Goal: Information Seeking & Learning: Learn about a topic

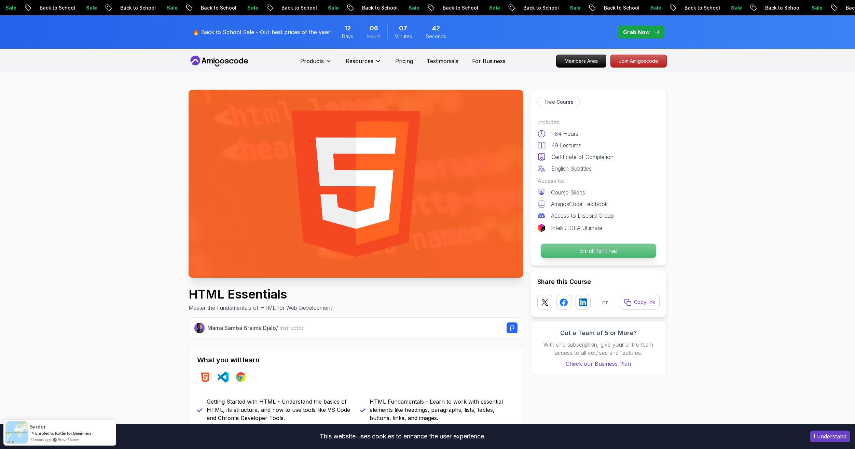
click at [616, 254] on p "Enroll for Free" at bounding box center [597, 251] width 115 height 14
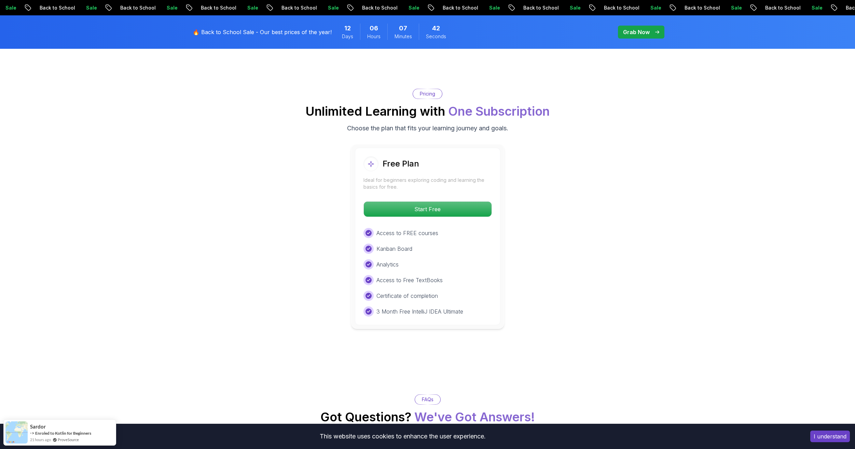
scroll to position [1382, 0]
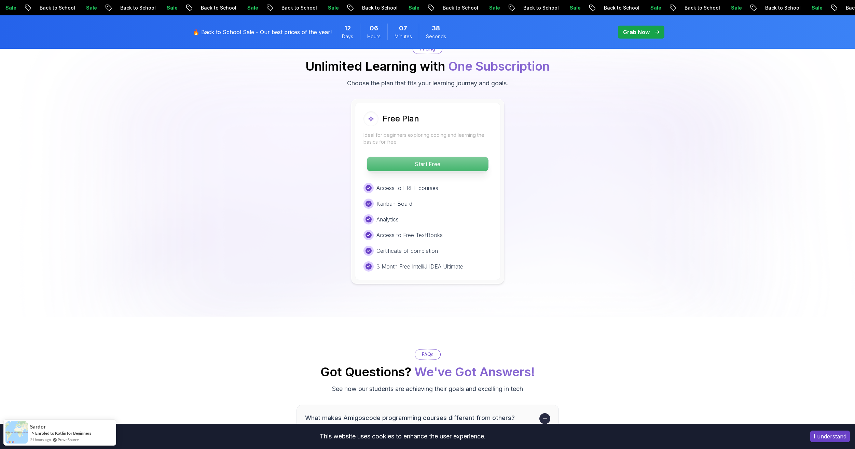
click at [472, 165] on p "Start Free" at bounding box center [427, 164] width 121 height 14
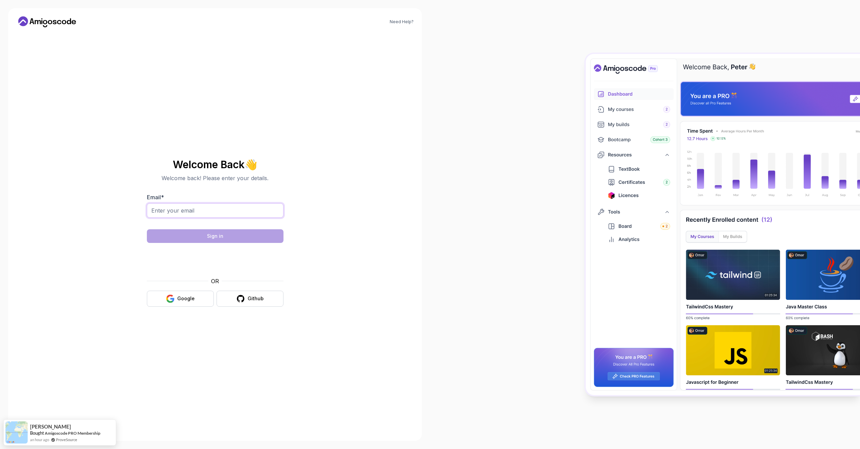
click at [214, 208] on input "Email *" at bounding box center [215, 211] width 137 height 14
type input "Leonard@truee.de"
click at [273, 239] on button "Sign in" at bounding box center [215, 236] width 137 height 14
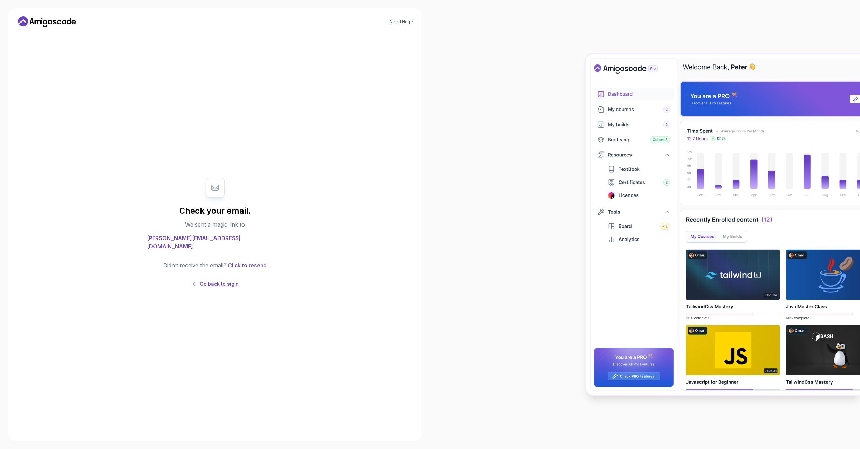
click at [232, 281] on p "Go back to sigin" at bounding box center [219, 284] width 39 height 7
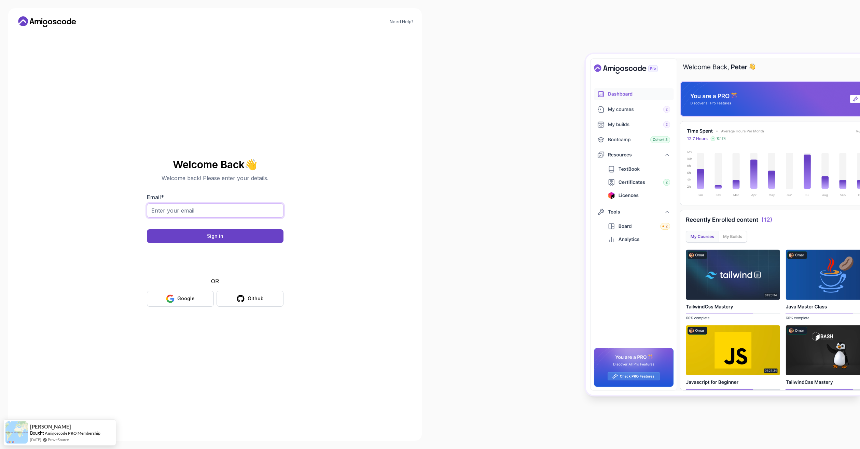
click at [195, 212] on input "Email *" at bounding box center [215, 211] width 137 height 14
type input "Leonard@truee.de"
click at [227, 239] on button "Sign in" at bounding box center [215, 236] width 137 height 14
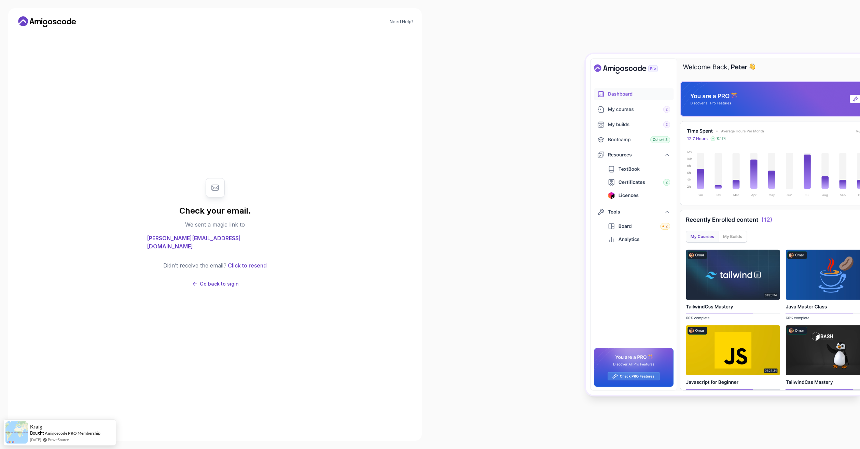
click at [223, 281] on p "Go back to sigin" at bounding box center [219, 284] width 39 height 7
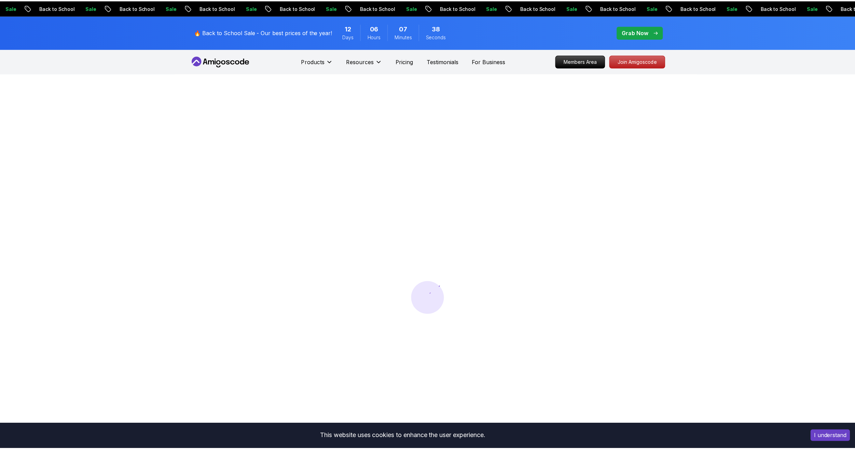
scroll to position [0, 0]
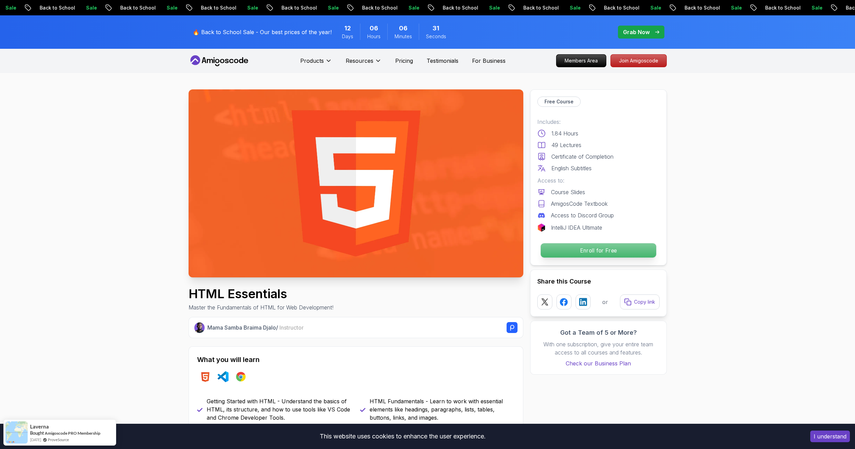
click at [600, 253] on p "Enroll for Free" at bounding box center [597, 250] width 115 height 14
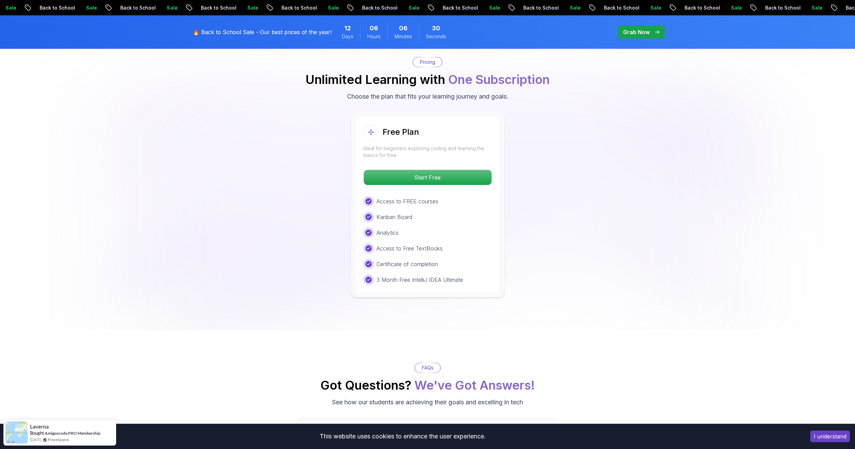
scroll to position [1382, 0]
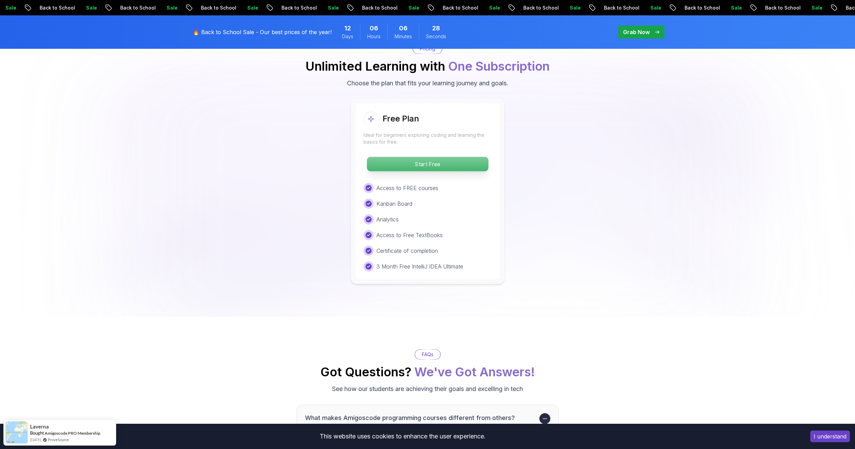
click at [442, 162] on p "Start Free" at bounding box center [427, 164] width 121 height 14
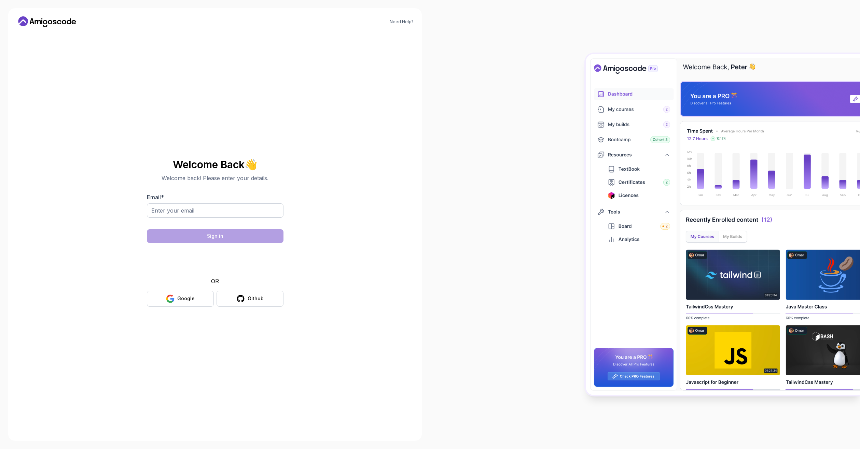
click at [740, 66] on img at bounding box center [723, 225] width 274 height 342
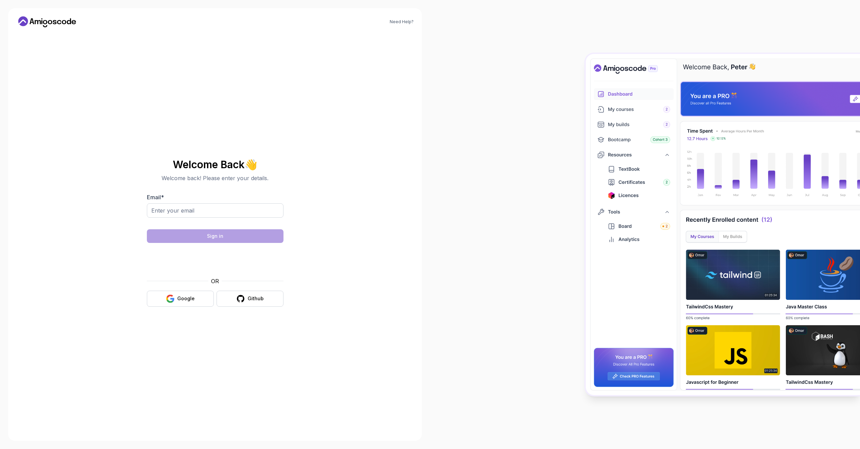
click at [740, 66] on img at bounding box center [723, 225] width 274 height 342
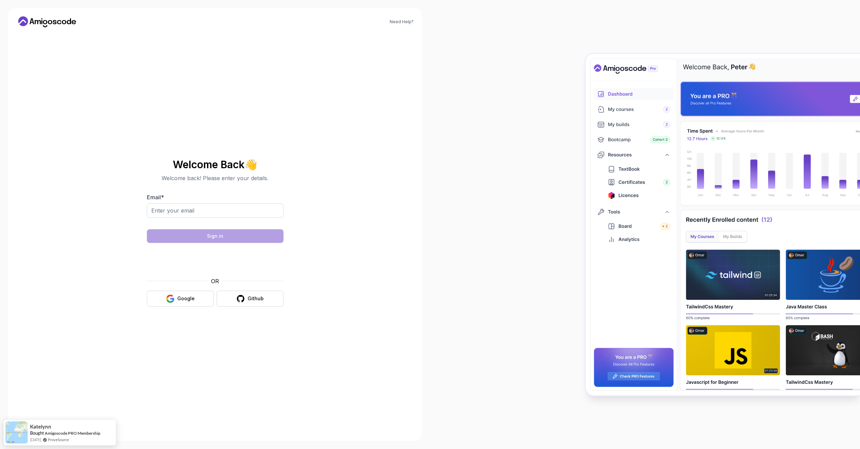
click at [740, 66] on img at bounding box center [723, 225] width 274 height 342
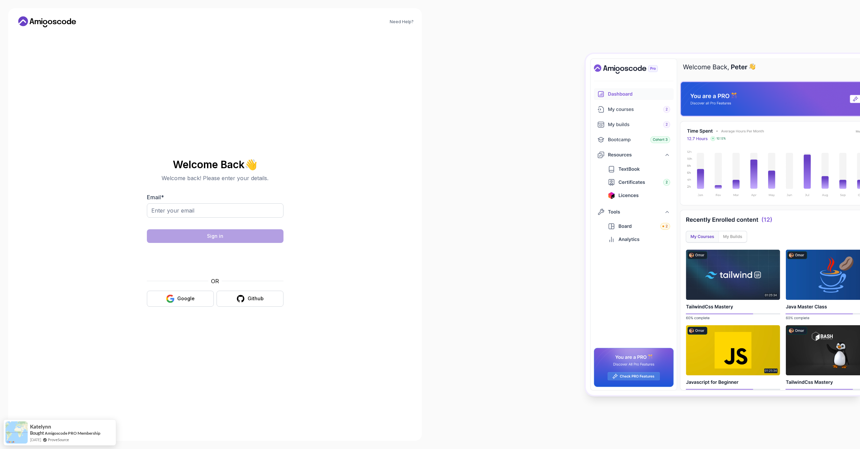
click at [740, 66] on img at bounding box center [723, 225] width 274 height 342
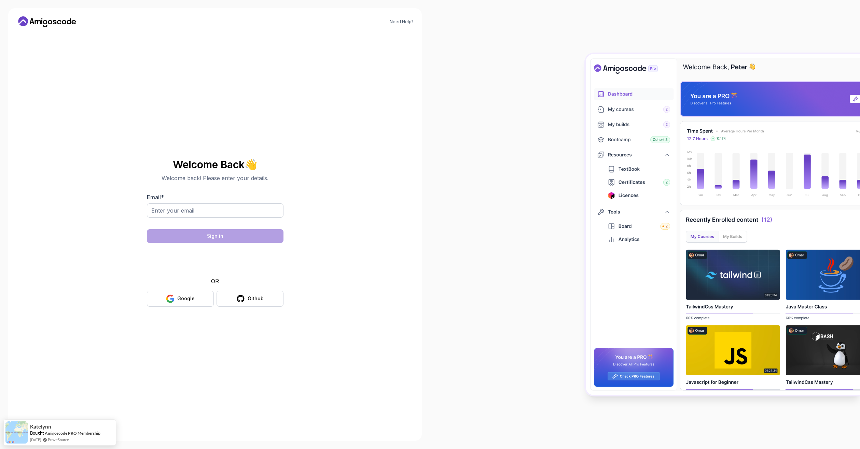
click at [740, 66] on img at bounding box center [723, 225] width 274 height 342
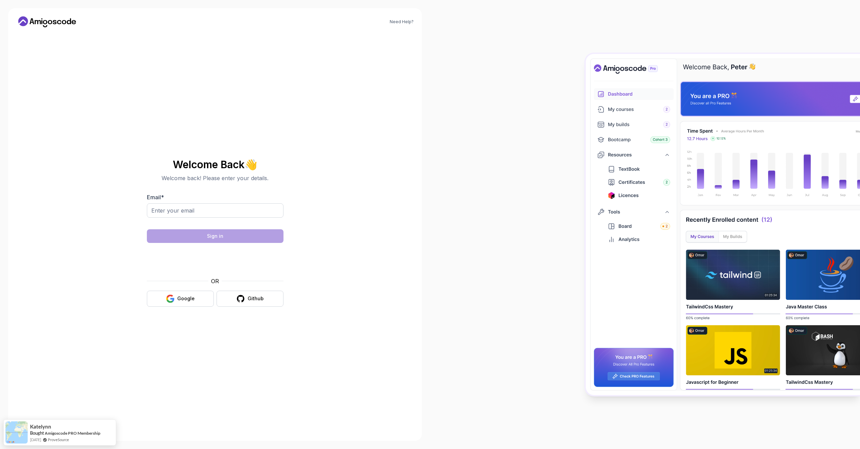
click at [740, 66] on img at bounding box center [723, 225] width 274 height 342
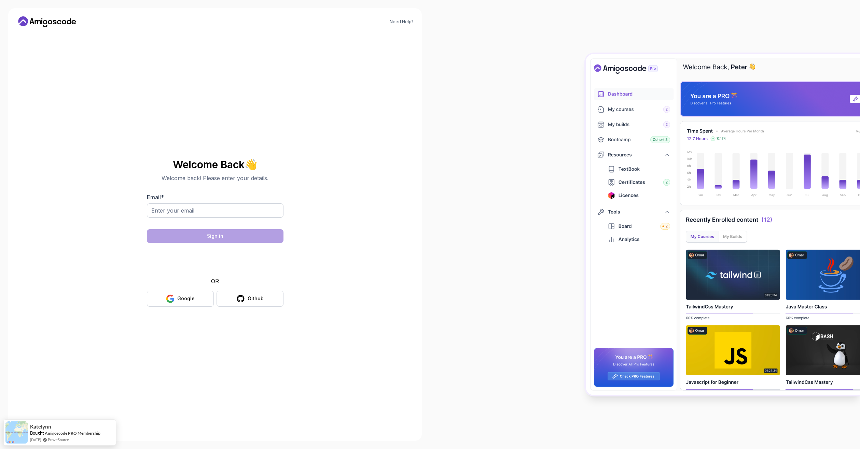
click at [740, 66] on img at bounding box center [723, 225] width 274 height 342
click at [194, 206] on input "Email *" at bounding box center [215, 211] width 137 height 14
type input "Leonard@truee.de"
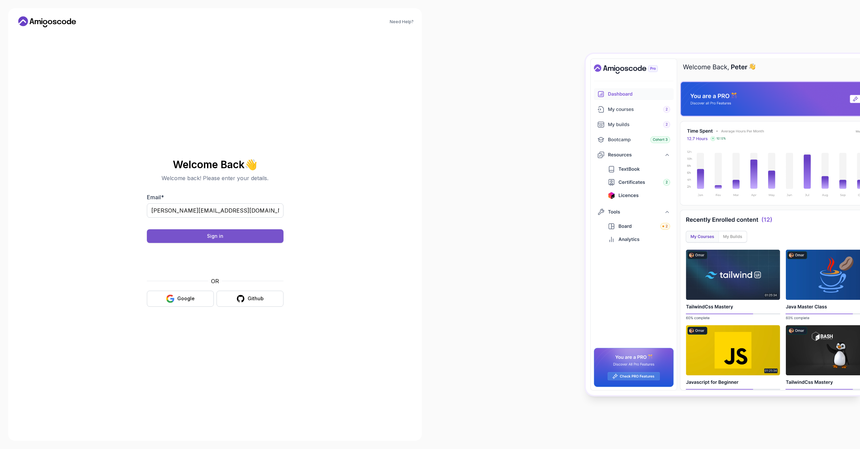
click at [244, 238] on button "Sign in" at bounding box center [215, 236] width 137 height 14
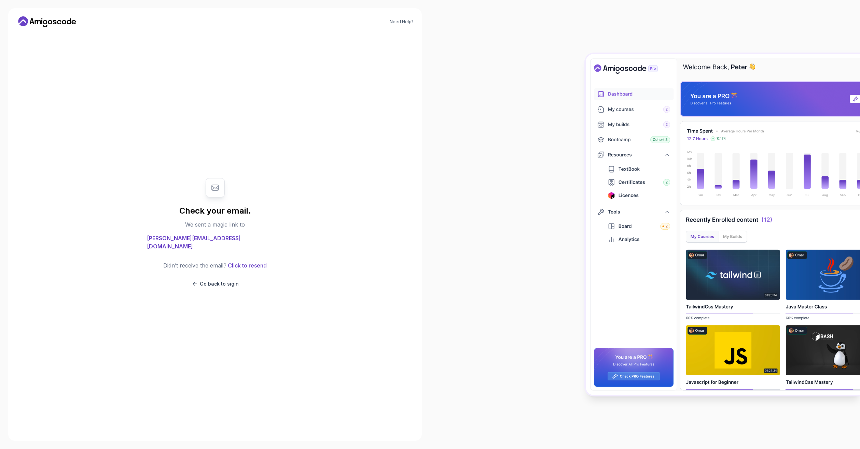
click at [39, 25] on icon at bounding box center [46, 21] width 61 height 11
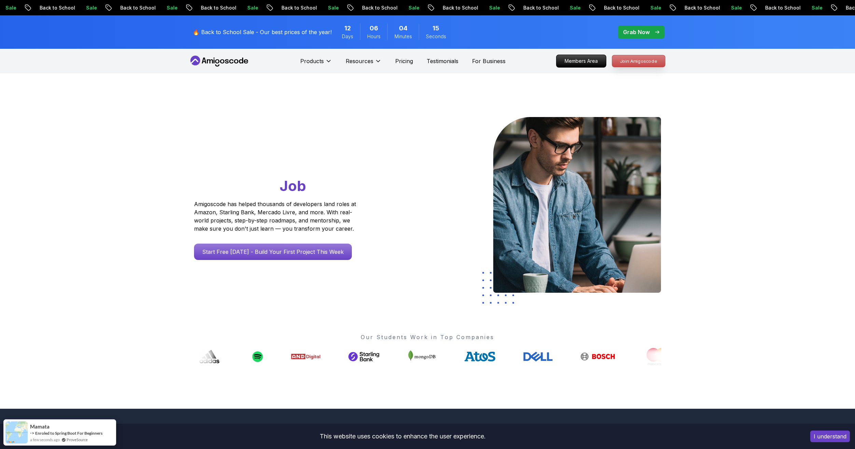
click at [634, 62] on p "Join Amigoscode" at bounding box center [638, 61] width 53 height 12
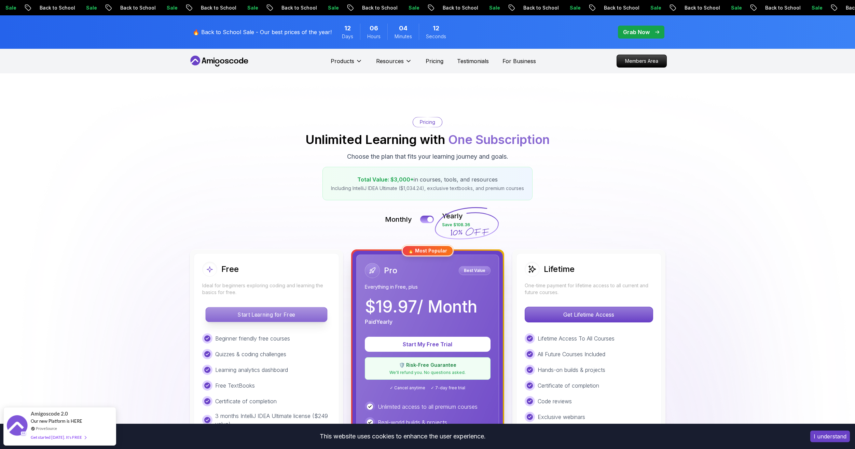
click at [274, 314] on p "Start Learning for Free" at bounding box center [266, 315] width 121 height 14
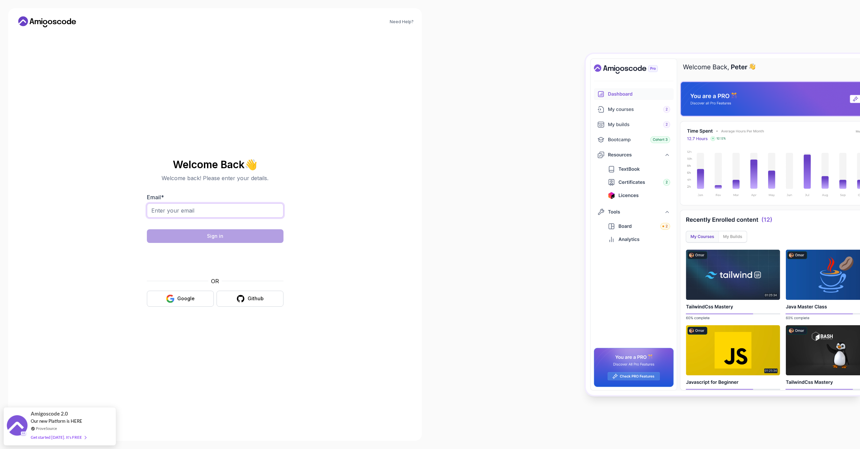
click at [209, 212] on input "Email *" at bounding box center [215, 211] width 137 height 14
click at [152, 191] on div "Welcome Back 👋 Welcome back! Please enter your details. Email * Sign in OR Goog…" at bounding box center [215, 233] width 137 height 148
drag, startPoint x: 79, startPoint y: 20, endPoint x: 37, endPoint y: 22, distance: 42.1
click at [37, 22] on div "Need Help?" at bounding box center [214, 21] width 397 height 11
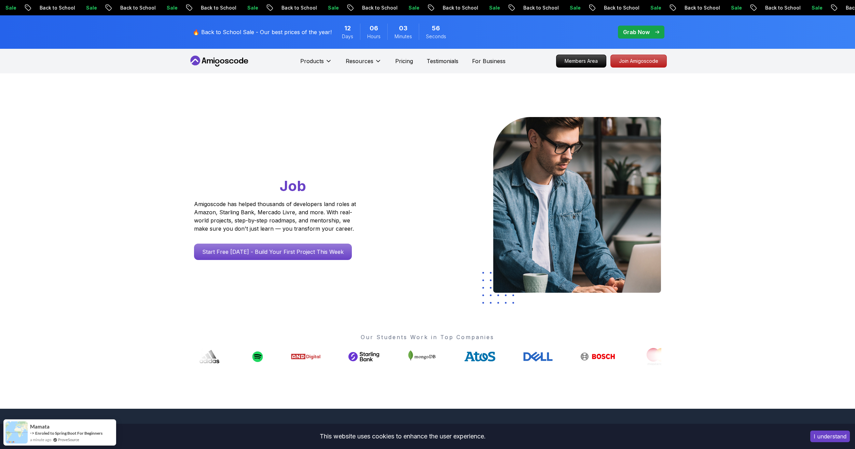
click at [309, 242] on div "Go From Learning to Hired: Master Java, Spring Boot & Cloud Skills That Get You…" at bounding box center [288, 188] width 188 height 143
click at [294, 248] on p "Start Free [DATE] - Build Your First Project This Week" at bounding box center [273, 252] width 150 height 16
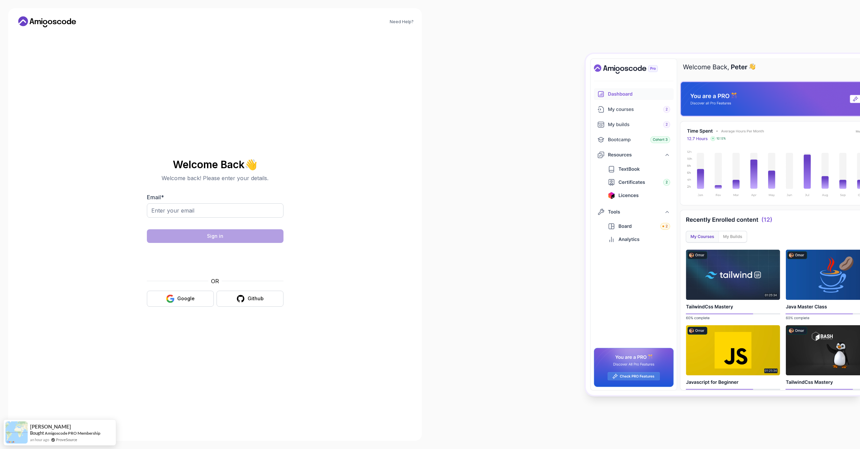
click at [745, 64] on img at bounding box center [723, 225] width 274 height 342
click at [641, 376] on img at bounding box center [723, 225] width 274 height 342
click at [640, 332] on img at bounding box center [723, 225] width 274 height 342
click at [635, 221] on img at bounding box center [723, 225] width 274 height 342
click at [636, 175] on img at bounding box center [723, 225] width 274 height 342
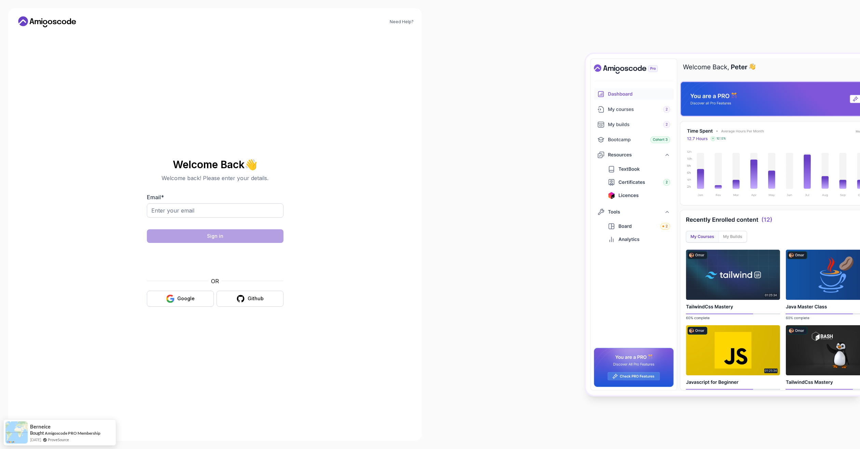
click at [529, 168] on body "Need Help? Welcome Back 👋 Welcome back! Please enter your details. Email * Sign…" at bounding box center [430, 224] width 860 height 449
click at [186, 297] on div "Google" at bounding box center [185, 298] width 17 height 7
click at [170, 295] on icon "button" at bounding box center [170, 299] width 9 height 9
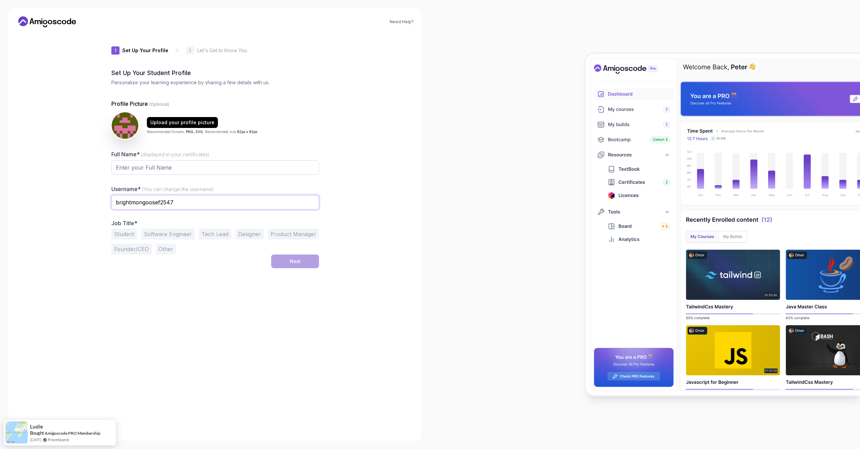
click at [163, 204] on input "brightmongoosef2547" at bounding box center [215, 202] width 208 height 14
type input "Leo"
click at [197, 229] on div "Student Software Engineer Tech Lead Designer Product Manager Founder/CEO Other" at bounding box center [215, 242] width 208 height 26
click at [197, 235] on div "Student Software Engineer Tech Lead Designer Product Manager Founder/CEO Other" at bounding box center [215, 242] width 208 height 26
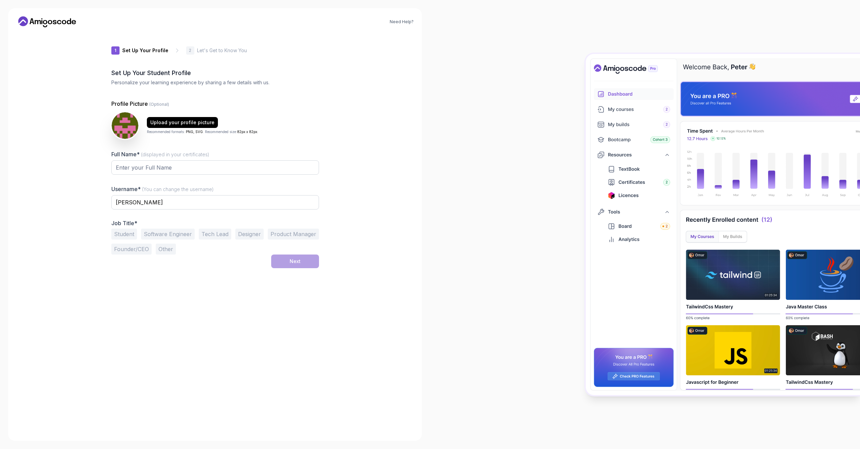
click at [195, 246] on div "Student Software Engineer Tech Lead Designer Product Manager Founder/CEO Other" at bounding box center [215, 242] width 208 height 26
click at [160, 247] on button "Other" at bounding box center [166, 249] width 20 height 11
click at [251, 233] on button "Designer" at bounding box center [249, 234] width 28 height 11
click at [165, 169] on input "Full Name* (displayed in your certificates)" at bounding box center [215, 168] width 208 height 14
type input "Leonard Trüe"
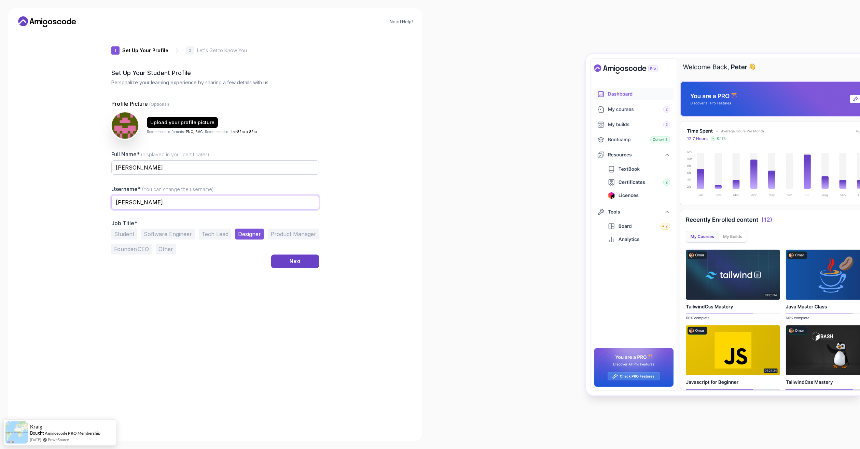
click at [157, 201] on input "Leo" at bounding box center [215, 202] width 208 height 14
click at [304, 264] on button "Next" at bounding box center [295, 262] width 48 height 14
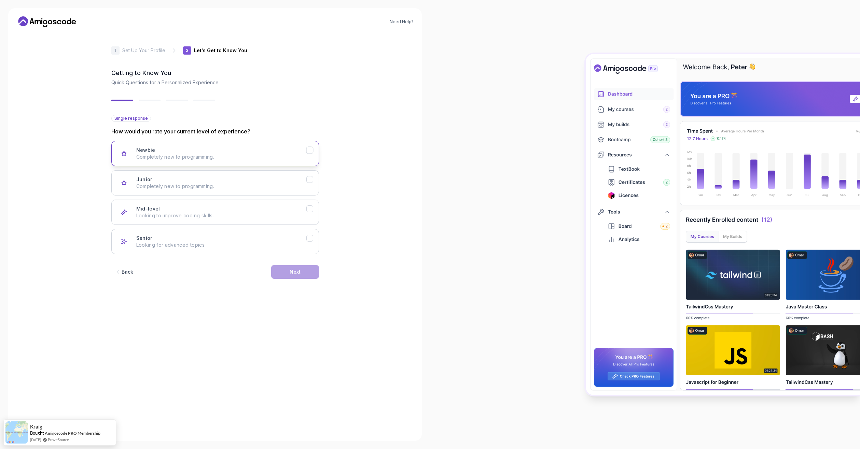
click at [178, 147] on div "Newbie Completely new to programming." at bounding box center [221, 154] width 170 height 14
click at [310, 265] on div "Back Next" at bounding box center [215, 272] width 208 height 36
click at [306, 272] on button "Next" at bounding box center [295, 272] width 48 height 14
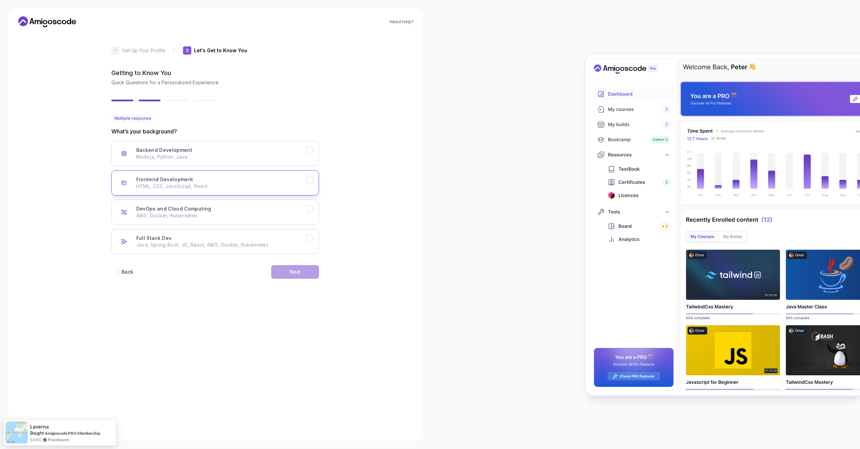
click at [220, 182] on div "Frontend Development HTML, CSS, JavaScript, React" at bounding box center [221, 183] width 170 height 14
click at [292, 274] on div "Next" at bounding box center [295, 272] width 11 height 7
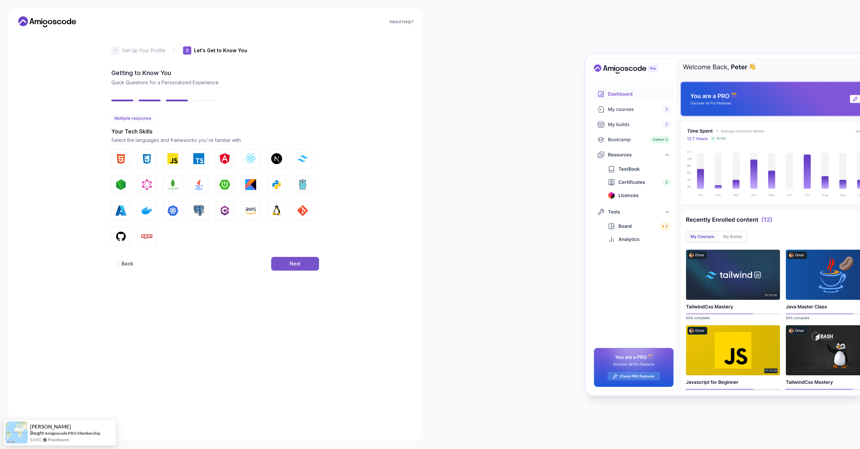
click at [298, 264] on div "Next" at bounding box center [295, 264] width 11 height 7
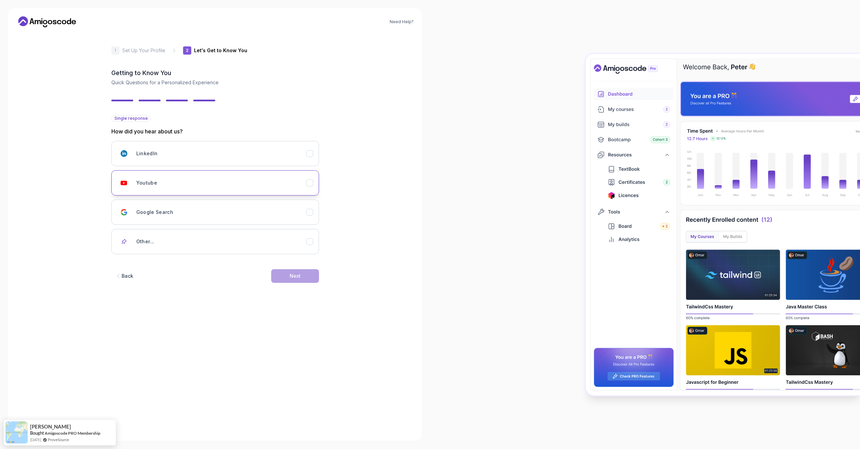
click at [147, 182] on h3 "Youtube" at bounding box center [146, 183] width 21 height 7
click at [282, 273] on button "Next" at bounding box center [295, 276] width 48 height 14
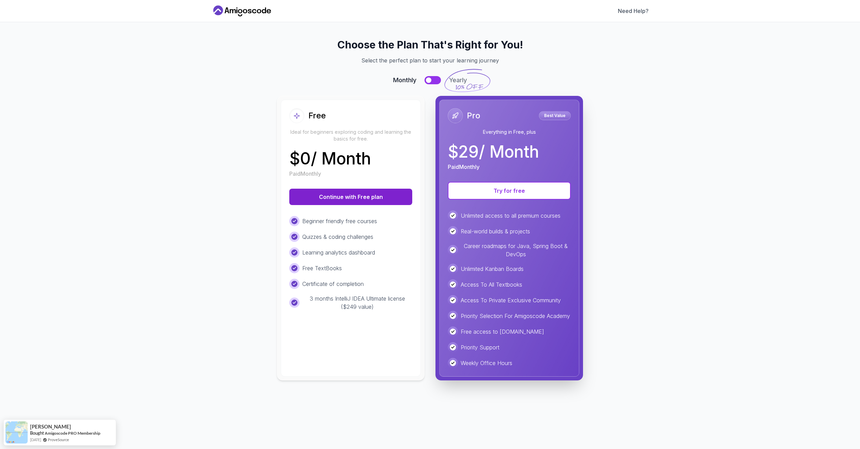
click at [362, 196] on button "Continue with Free plan" at bounding box center [350, 197] width 123 height 16
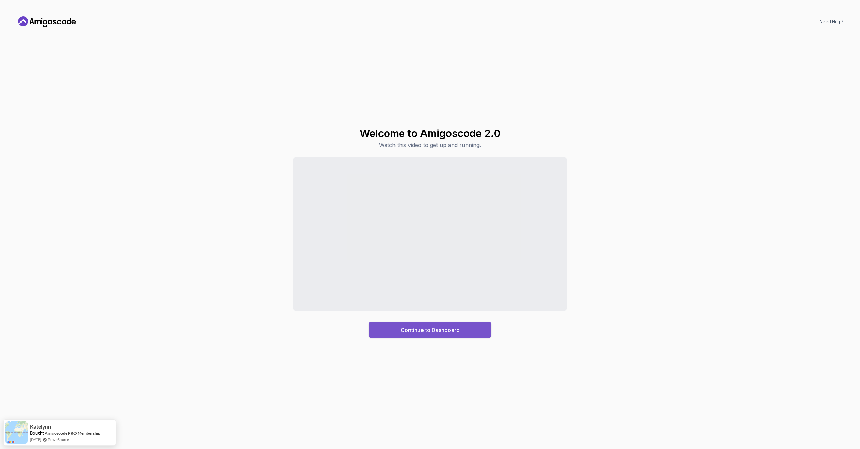
click at [430, 332] on div "Continue to Dashboard" at bounding box center [430, 330] width 59 height 8
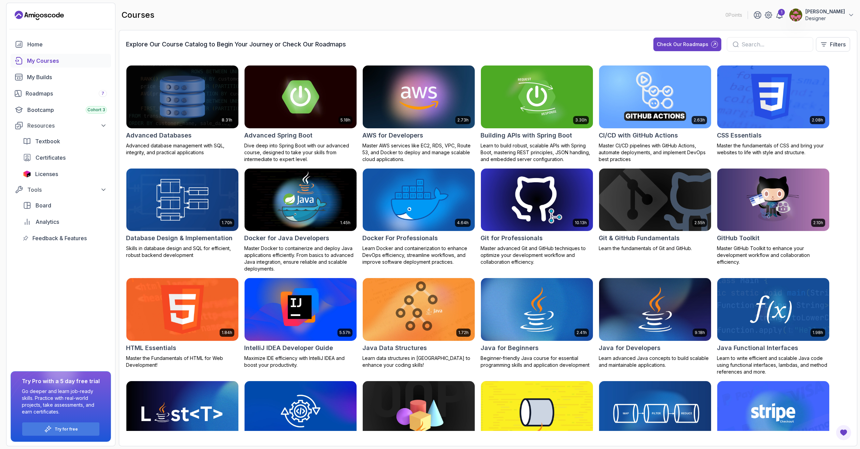
click at [52, 60] on div "My Courses" at bounding box center [67, 61] width 80 height 8
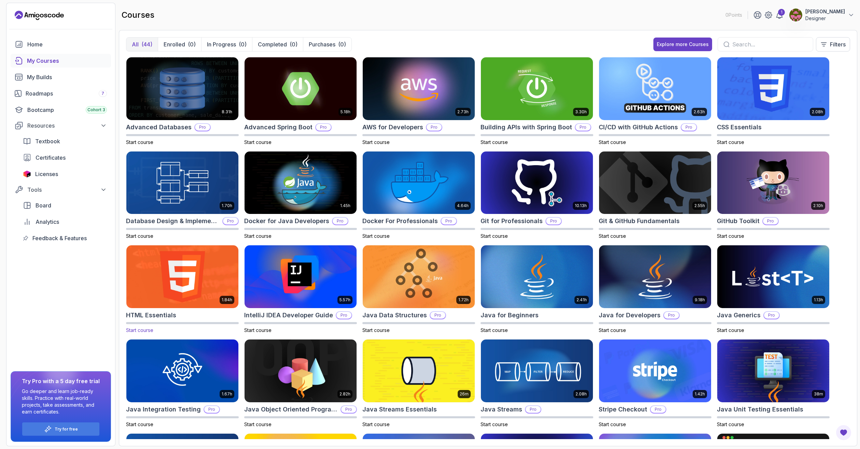
click at [184, 283] on img at bounding box center [182, 277] width 117 height 66
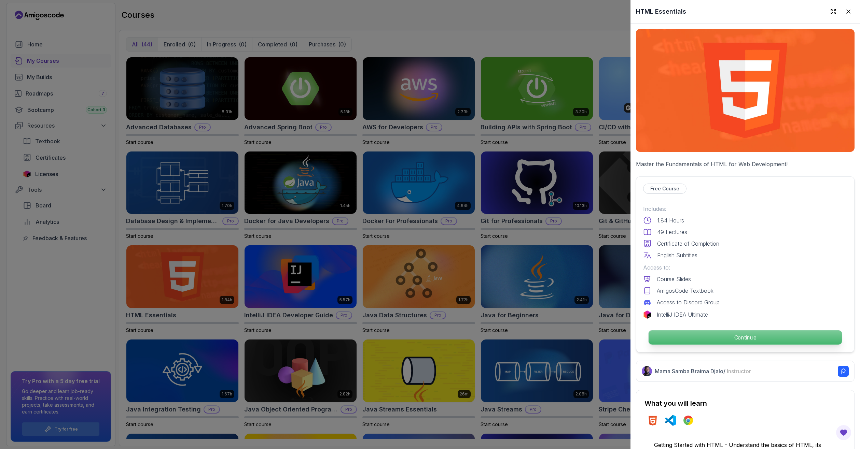
click at [696, 332] on p "Continue" at bounding box center [745, 338] width 193 height 14
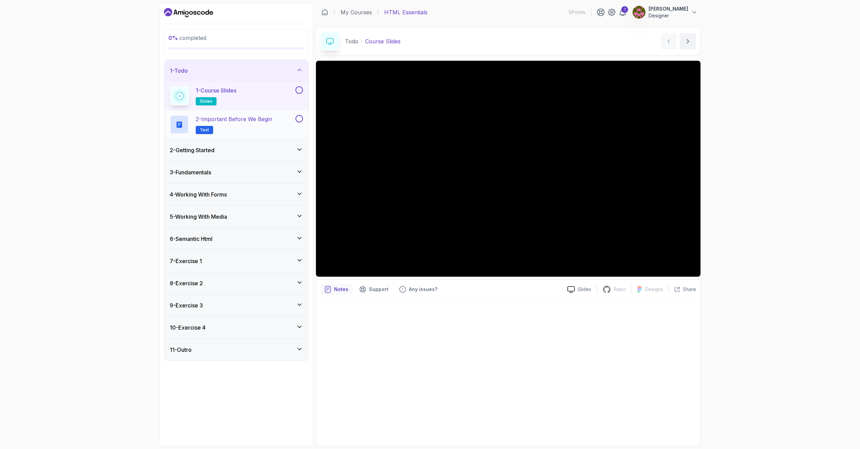
click at [246, 123] on h2 "2 - Important Before We Begin Text" at bounding box center [234, 124] width 76 height 19
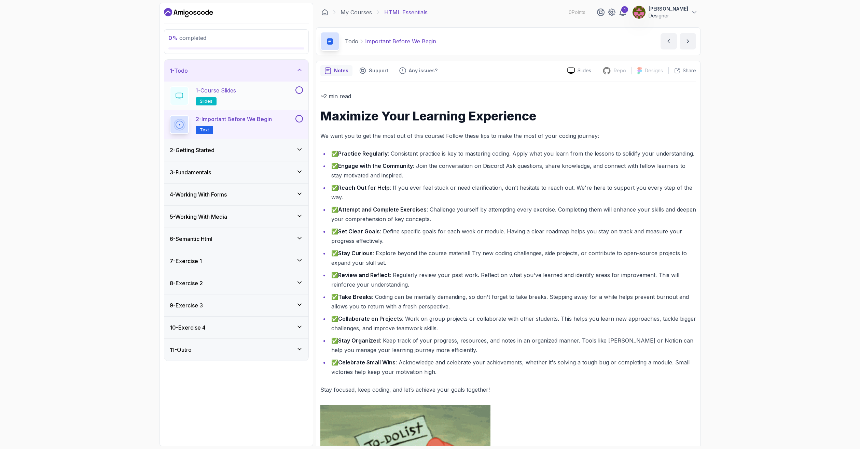
click at [256, 89] on div "1 - Course Slides slides" at bounding box center [232, 95] width 124 height 19
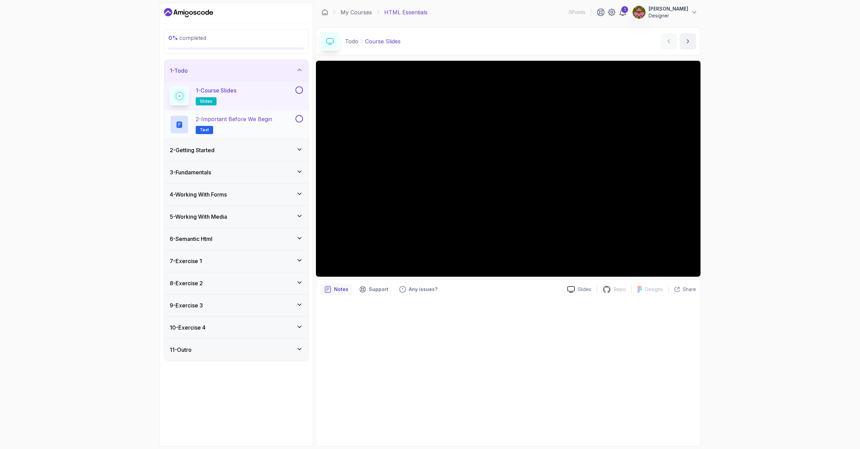
click at [256, 124] on h2 "2 - Important Before We Begin Text" at bounding box center [234, 124] width 76 height 19
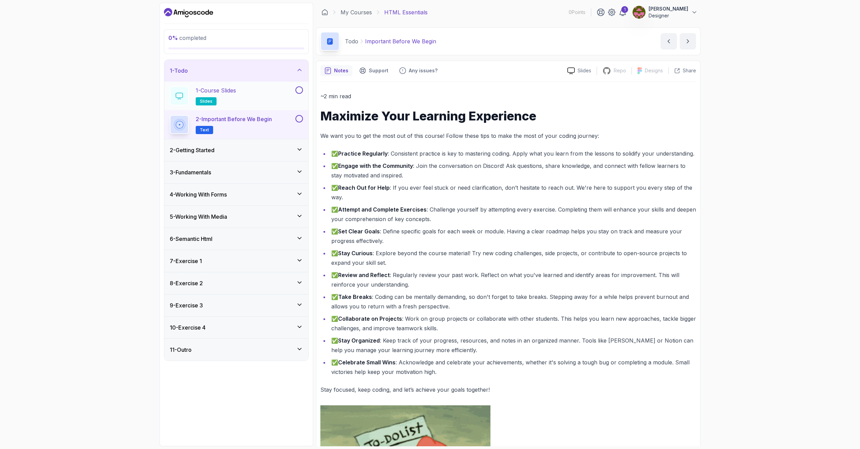
click at [245, 92] on div "1 - Course Slides slides" at bounding box center [232, 95] width 124 height 19
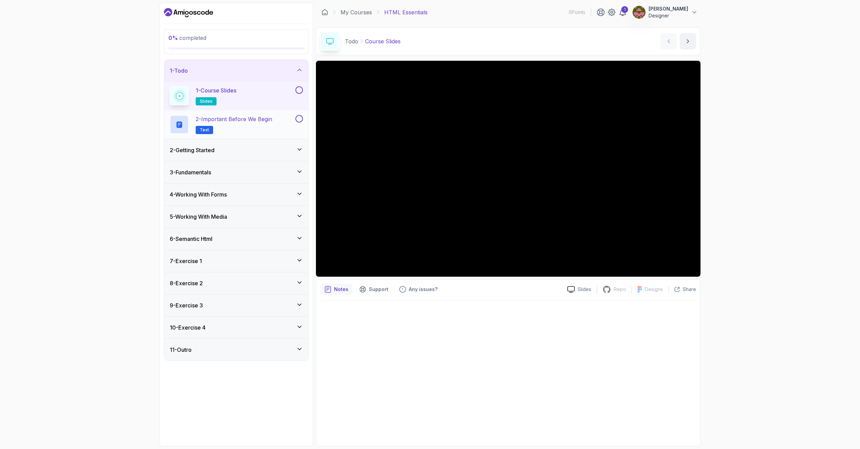
click at [240, 122] on p "2 - Important Before We Begin" at bounding box center [234, 119] width 76 height 8
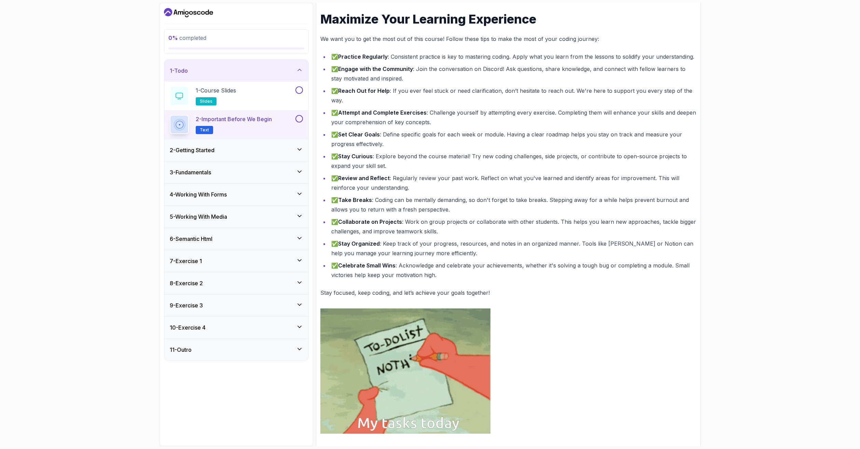
scroll to position [109, 0]
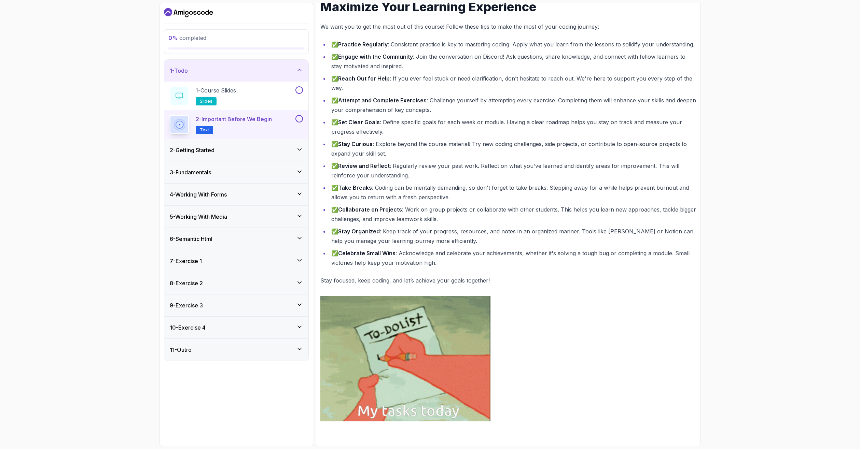
click at [196, 150] on h3 "2 - Getting Started" at bounding box center [192, 150] width 45 height 8
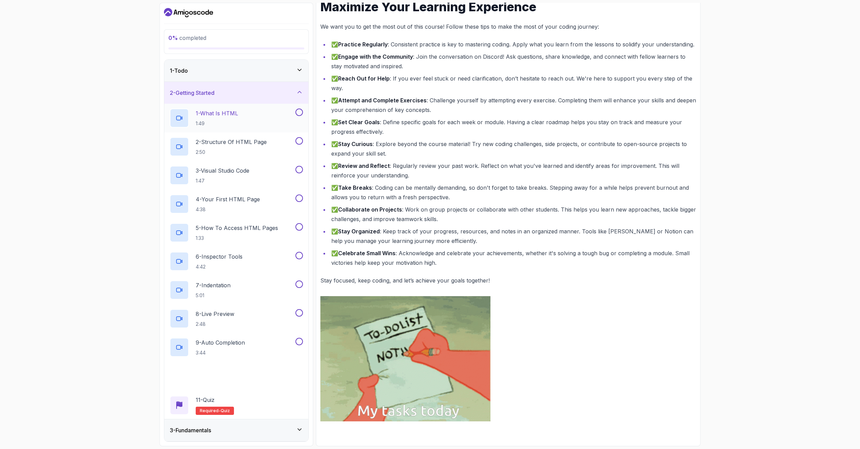
click at [234, 112] on p "1 - What Is HTML" at bounding box center [217, 113] width 42 height 8
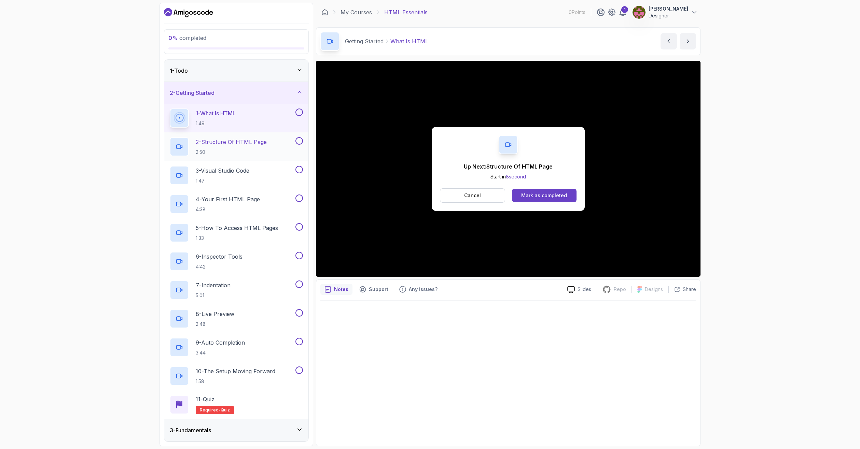
click at [250, 148] on h2 "2 - Structure Of HTML Page 2:50" at bounding box center [231, 147] width 71 height 18
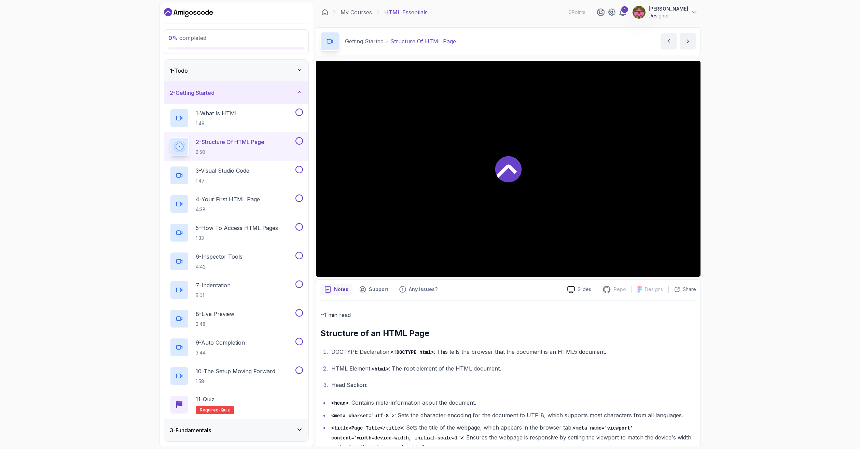
click at [514, 173] on icon at bounding box center [507, 171] width 20 height 13
click at [239, 172] on p "3 - Visual Studio Code" at bounding box center [223, 171] width 54 height 8
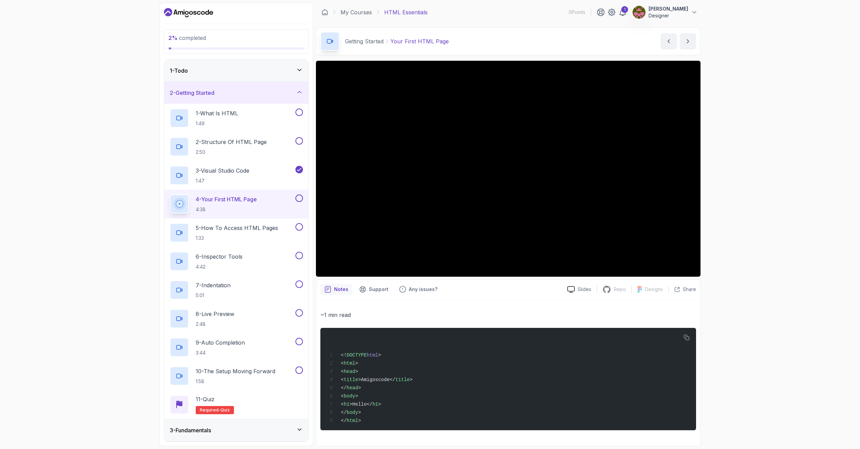
click at [764, 63] on div "2 % completed 1 - Todo 2 - Getting Started 1 - What Is HTML 1:49 2 - Structure …" at bounding box center [430, 224] width 860 height 449
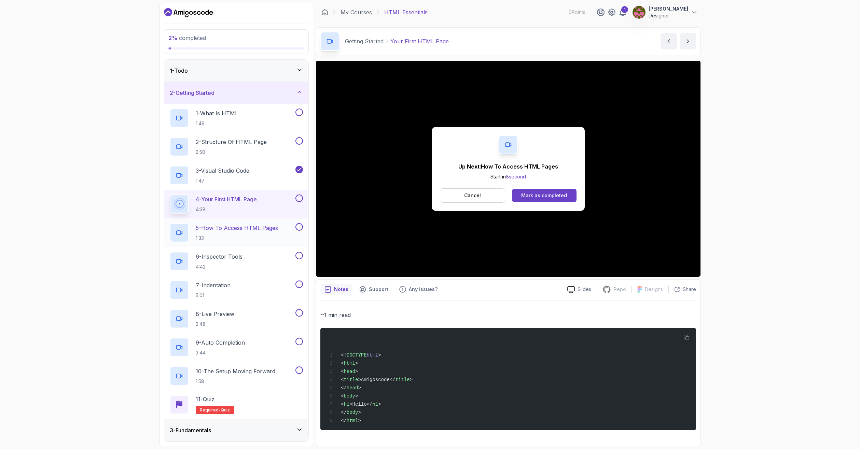
click at [256, 229] on p "5 - How To Access HTML Pages" at bounding box center [237, 228] width 82 height 8
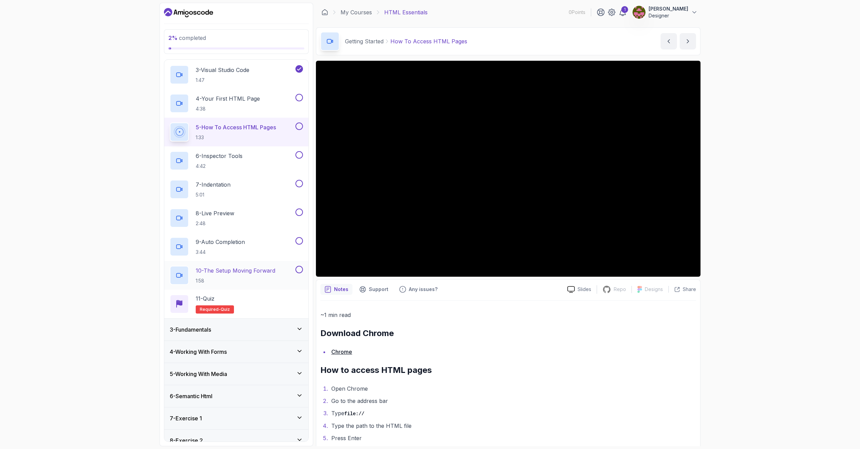
scroll to position [102, 0]
click at [222, 326] on div "3 - Fundamentals" at bounding box center [236, 328] width 133 height 8
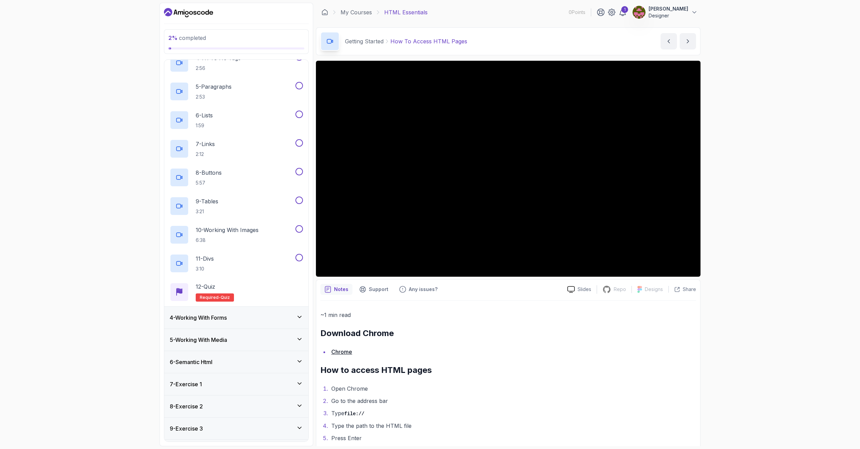
scroll to position [171, 0]
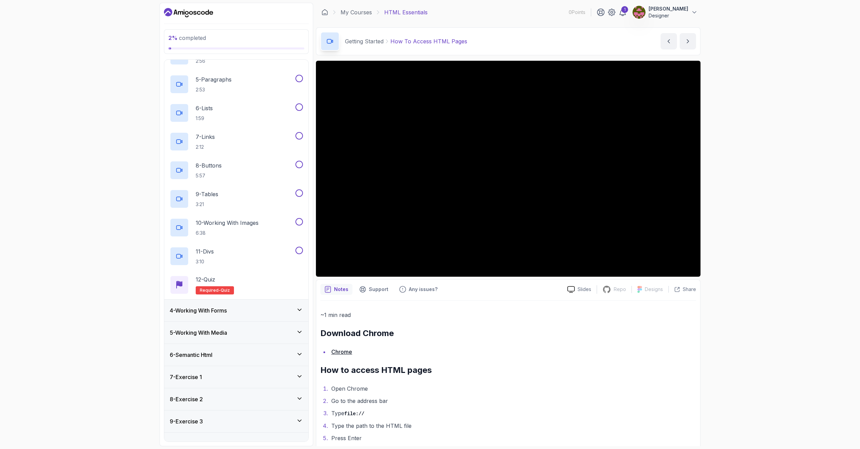
click at [207, 309] on h3 "4 - Working With Forms" at bounding box center [198, 311] width 57 height 8
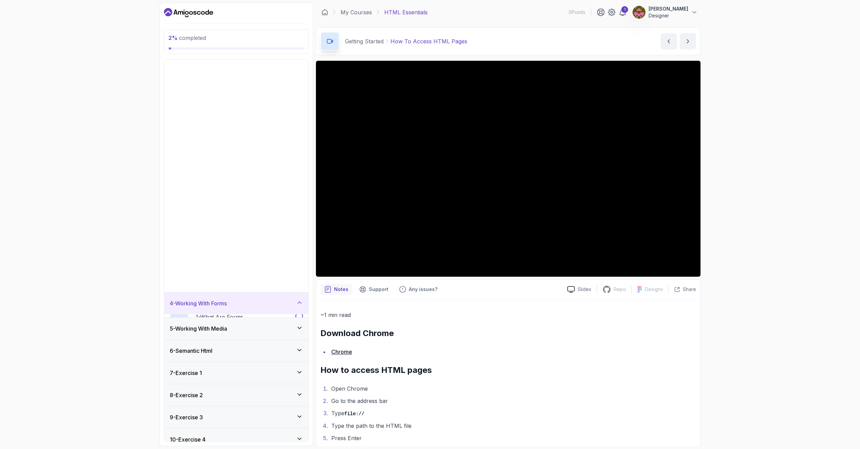
scroll to position [0, 0]
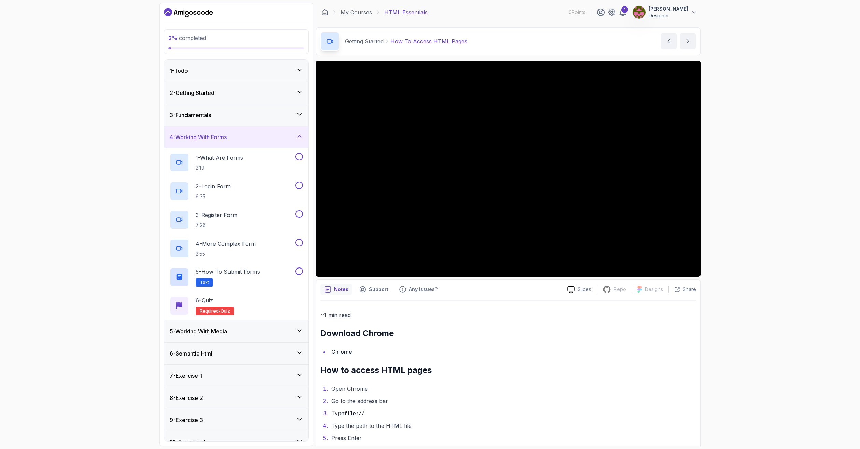
click at [187, 332] on h3 "5 - Working With Media" at bounding box center [198, 332] width 57 height 8
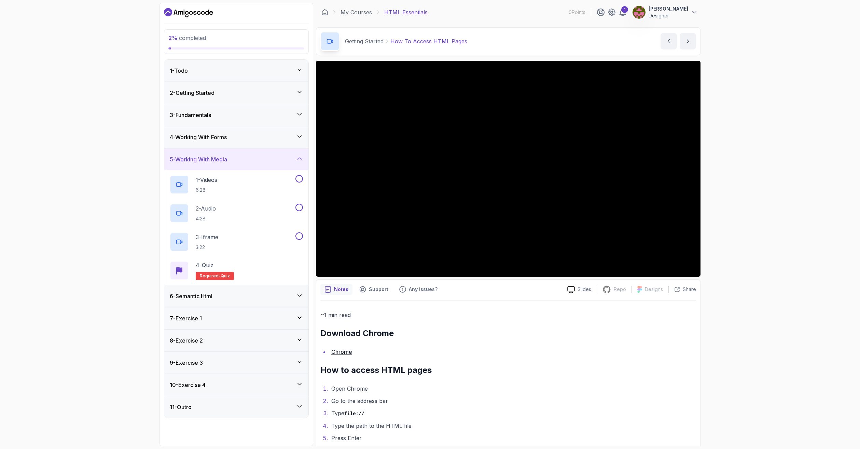
click at [206, 296] on h3 "6 - Semantic Html" at bounding box center [191, 296] width 43 height 8
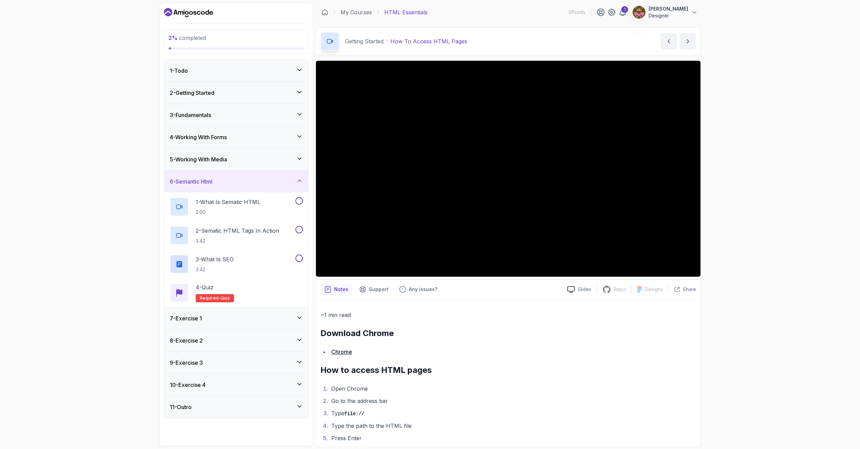
click at [193, 319] on h3 "7 - Exercise 1" at bounding box center [186, 319] width 32 height 8
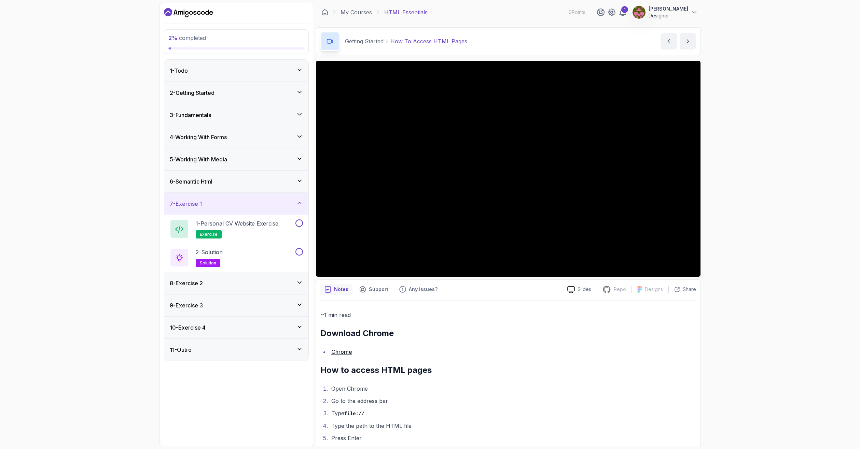
click at [189, 284] on h3 "8 - Exercise 2" at bounding box center [186, 283] width 33 height 8
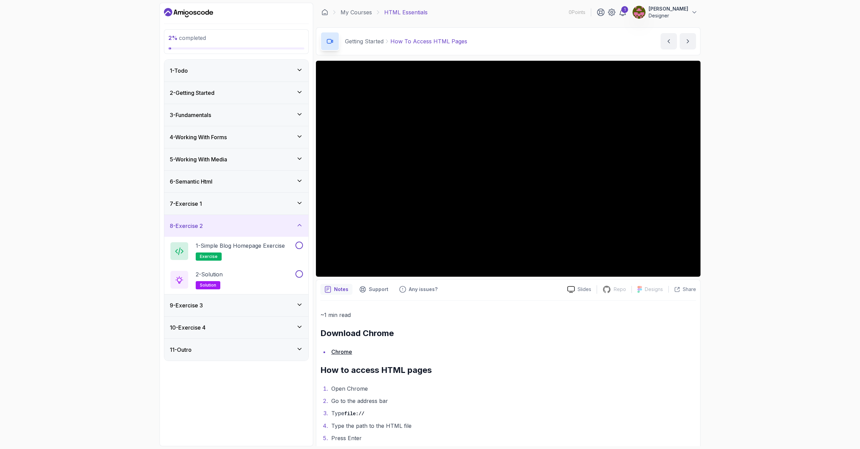
click at [190, 304] on h3 "9 - Exercise 3" at bounding box center [186, 306] width 33 height 8
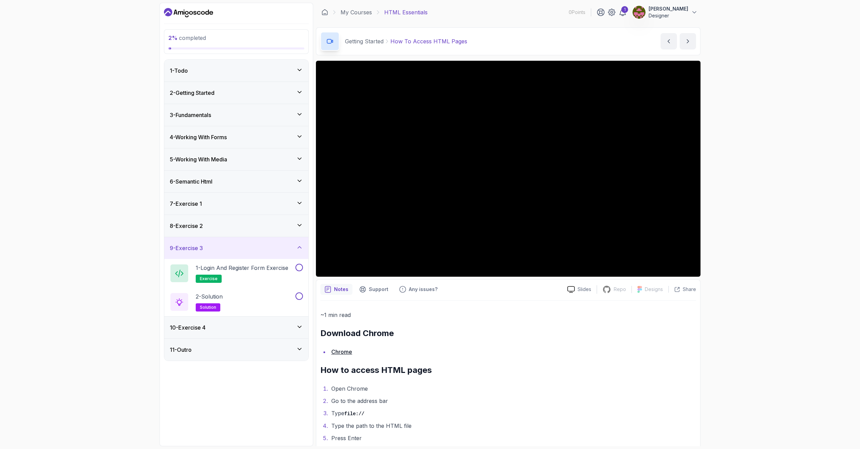
click at [194, 328] on h3 "10 - Exercise 4" at bounding box center [188, 328] width 36 height 8
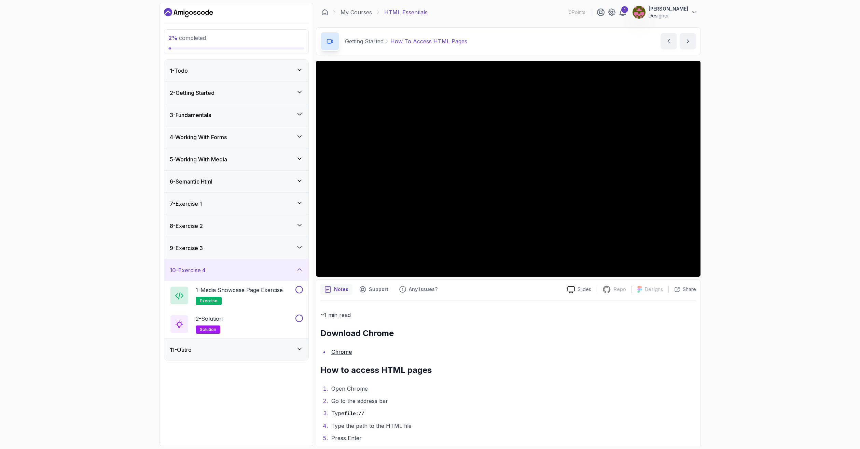
click at [190, 346] on div "11 - Outro" at bounding box center [236, 350] width 144 height 22
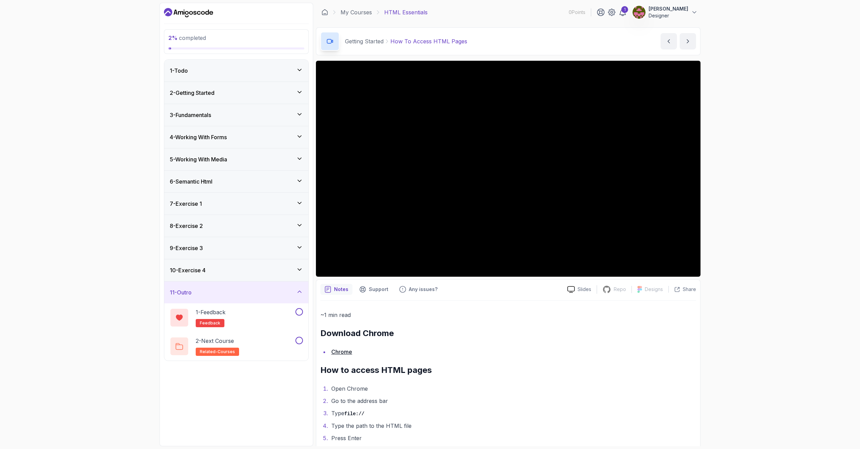
click at [196, 292] on div "11 - Outro" at bounding box center [236, 293] width 133 height 8
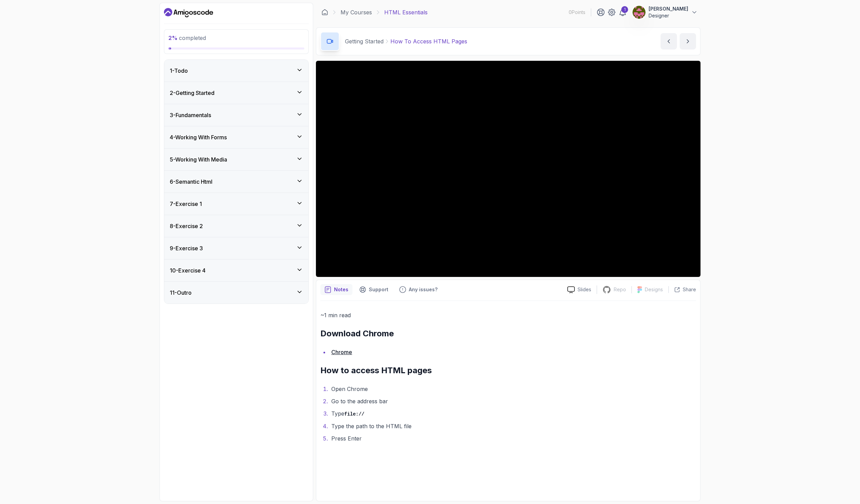
click at [214, 96] on h3 "2 - Getting Started" at bounding box center [192, 93] width 45 height 8
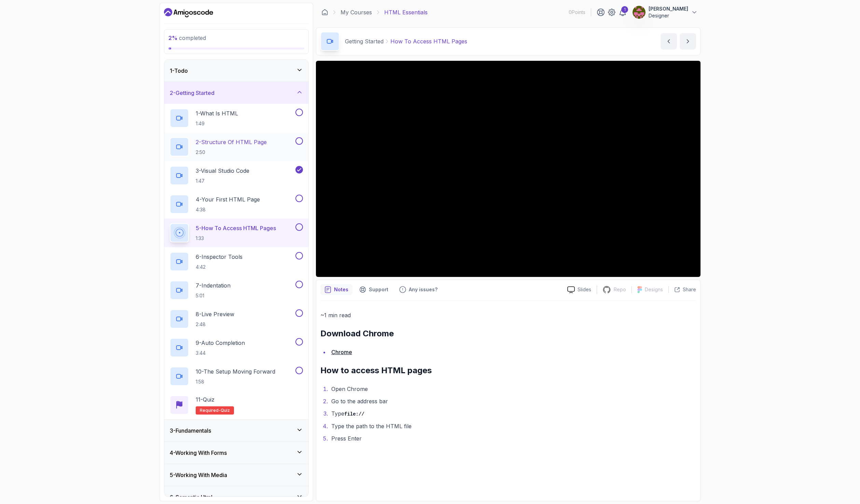
drag, startPoint x: 299, startPoint y: 110, endPoint x: 300, endPoint y: 135, distance: 25.6
click at [298, 112] on button at bounding box center [299, 113] width 8 height 8
click at [298, 139] on button at bounding box center [299, 141] width 8 height 8
click at [270, 201] on div "4 - Your First HTML Page 4:38" at bounding box center [232, 204] width 124 height 19
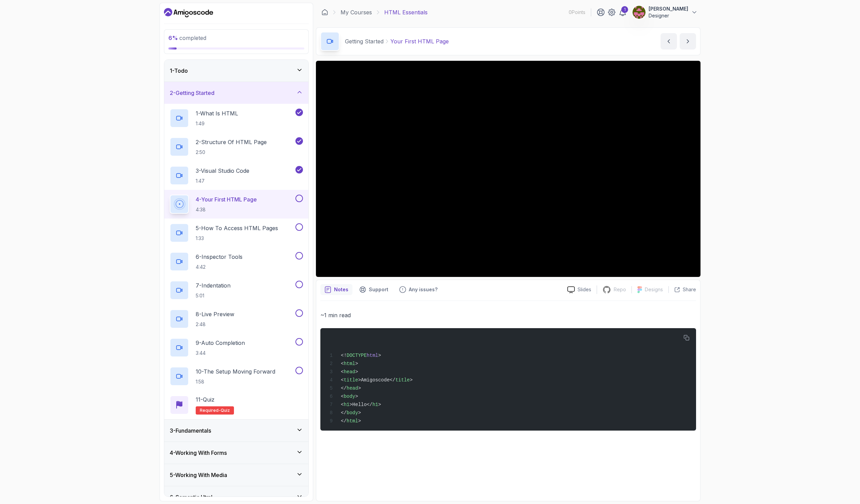
click at [299, 199] on button at bounding box center [299, 199] width 8 height 8
click at [275, 229] on p "5 - How To Access HTML Pages" at bounding box center [237, 228] width 82 height 8
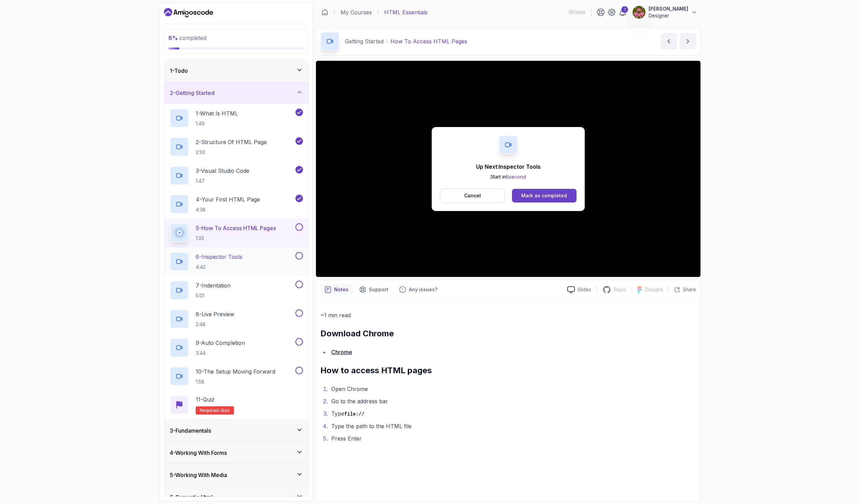
click at [229, 257] on p "6 - Inspector Tools" at bounding box center [219, 257] width 47 height 8
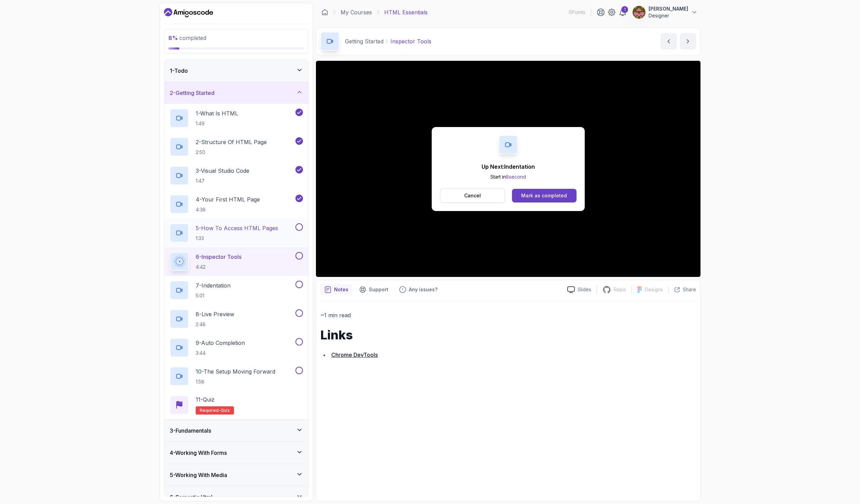
click at [298, 228] on button at bounding box center [299, 227] width 8 height 8
click at [303, 259] on div at bounding box center [298, 256] width 9 height 8
click at [298, 255] on button at bounding box center [299, 256] width 8 height 8
click at [231, 289] on p "7 - Indentation" at bounding box center [213, 285] width 35 height 8
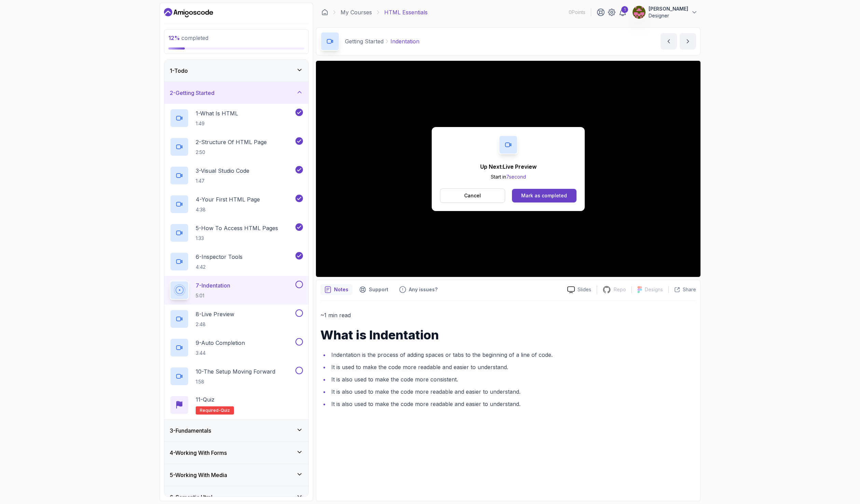
click at [297, 284] on button at bounding box center [299, 285] width 8 height 8
click at [248, 321] on div "8 - Live Preview 2:48" at bounding box center [232, 318] width 124 height 19
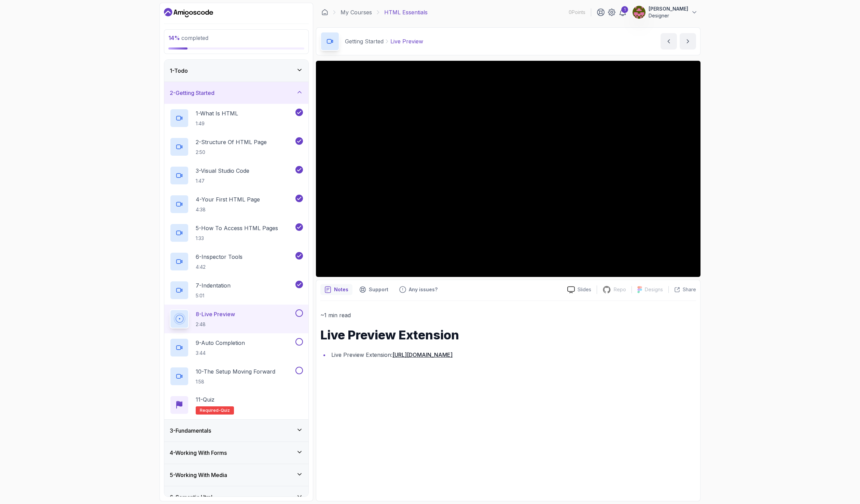
click at [300, 312] on button at bounding box center [299, 313] width 8 height 8
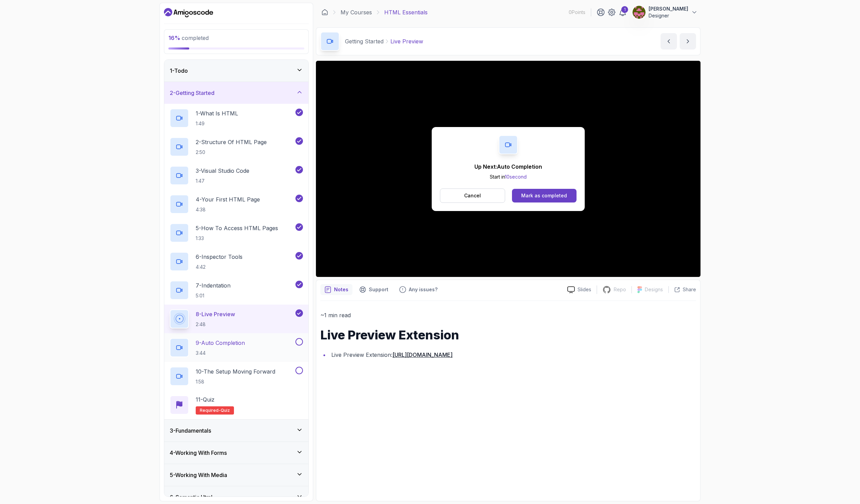
click at [274, 342] on div "9 - Auto Completion 3:44" at bounding box center [232, 347] width 124 height 19
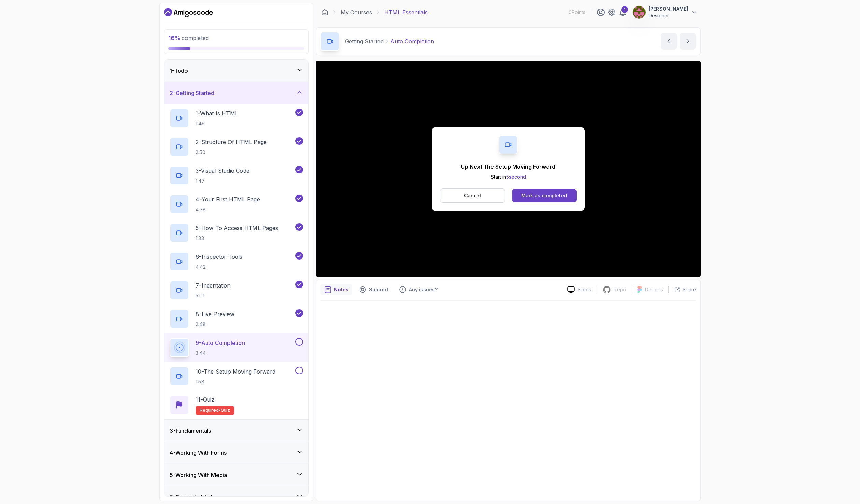
click at [301, 339] on button at bounding box center [299, 342] width 8 height 8
click at [268, 372] on p "10 - The Setup Moving Forward" at bounding box center [236, 371] width 80 height 8
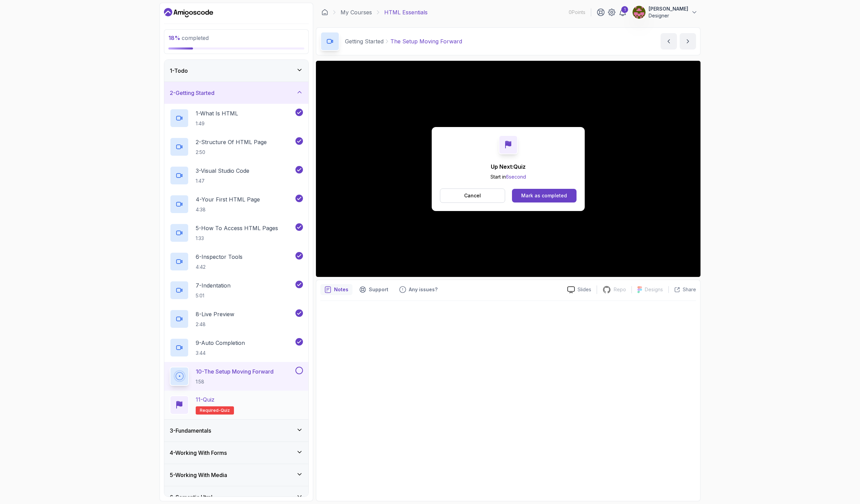
click at [240, 399] on div "11 - Quiz Required- quiz" at bounding box center [236, 404] width 133 height 19
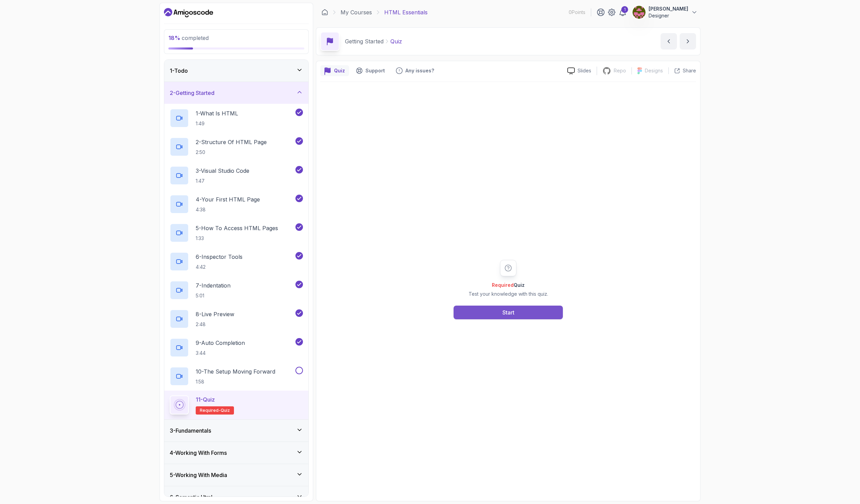
click at [507, 312] on div "Start" at bounding box center [508, 312] width 12 height 8
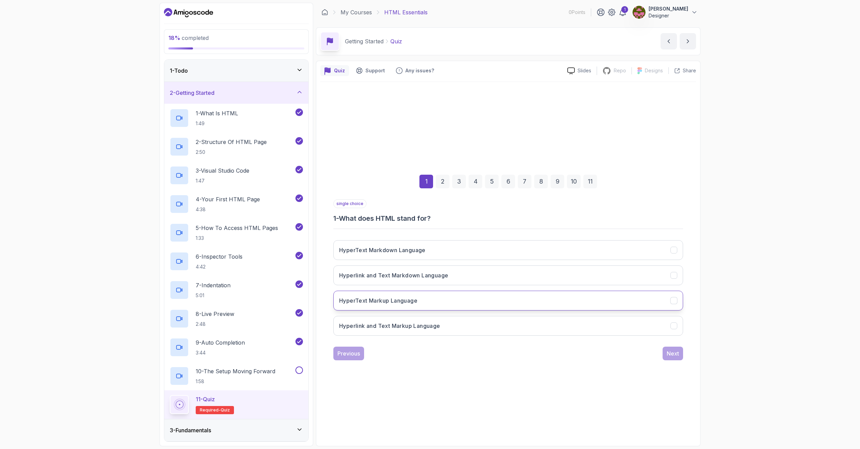
click at [439, 299] on button "HyperText Markup Language" at bounding box center [508, 301] width 350 height 20
click at [671, 356] on div "Next" at bounding box center [673, 354] width 12 height 8
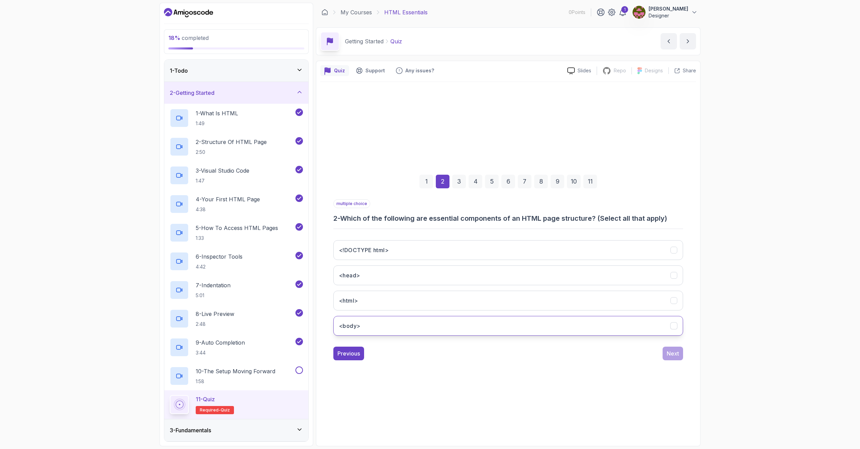
click at [395, 322] on button "<body>" at bounding box center [508, 326] width 350 height 20
click at [388, 301] on button "<html>" at bounding box center [508, 301] width 350 height 20
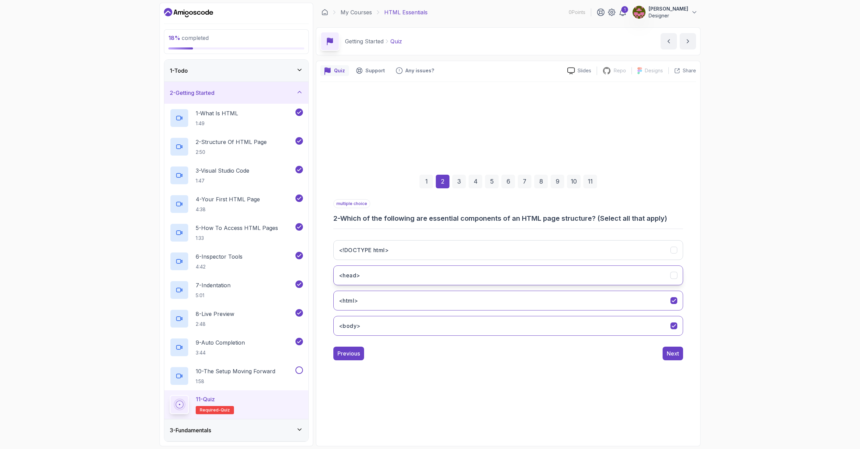
click at [407, 277] on button "<head>" at bounding box center [508, 276] width 350 height 20
click at [409, 253] on button "<!DOCTYPE html>" at bounding box center [508, 250] width 350 height 20
click at [671, 354] on div "Next" at bounding box center [673, 354] width 12 height 8
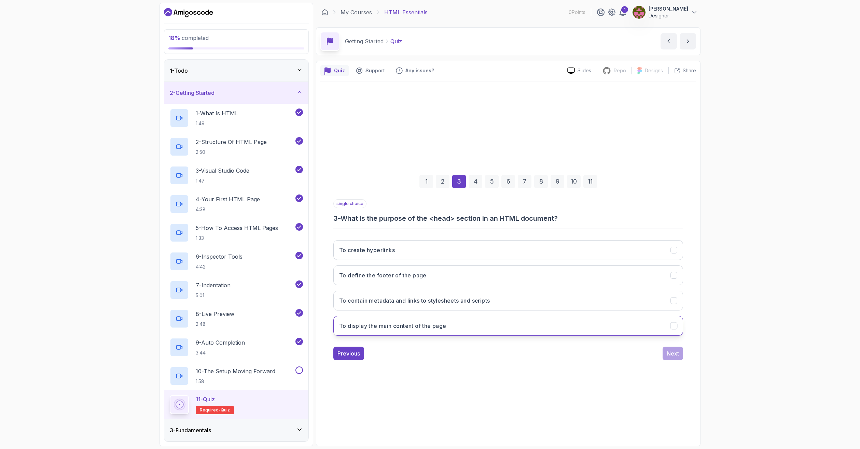
click at [455, 326] on button "To display the main content of the page" at bounding box center [508, 326] width 350 height 20
click at [576, 326] on button "To display the main content of the page" at bounding box center [508, 326] width 350 height 20
click at [445, 274] on button "To define the footer of the page" at bounding box center [508, 276] width 350 height 20
click at [669, 354] on div "Next" at bounding box center [673, 354] width 12 height 8
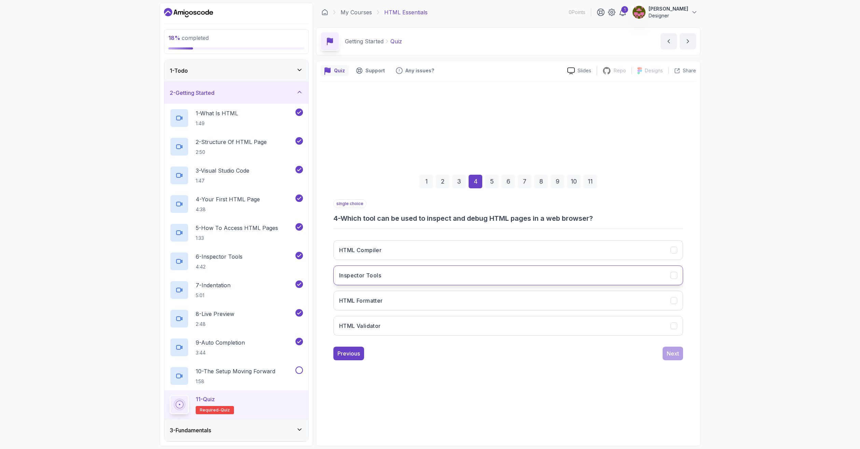
click at [401, 278] on button "Inspector Tools" at bounding box center [508, 276] width 350 height 20
click at [670, 353] on div "Next" at bounding box center [673, 354] width 12 height 8
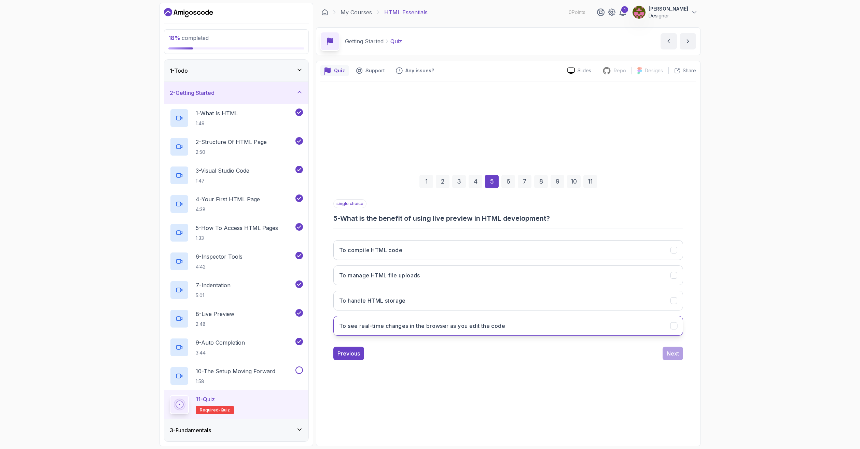
click at [497, 325] on h3 "To see real-time changes in the browser as you edit the code" at bounding box center [422, 326] width 166 height 8
click at [674, 354] on div "Next" at bounding box center [673, 354] width 12 height 8
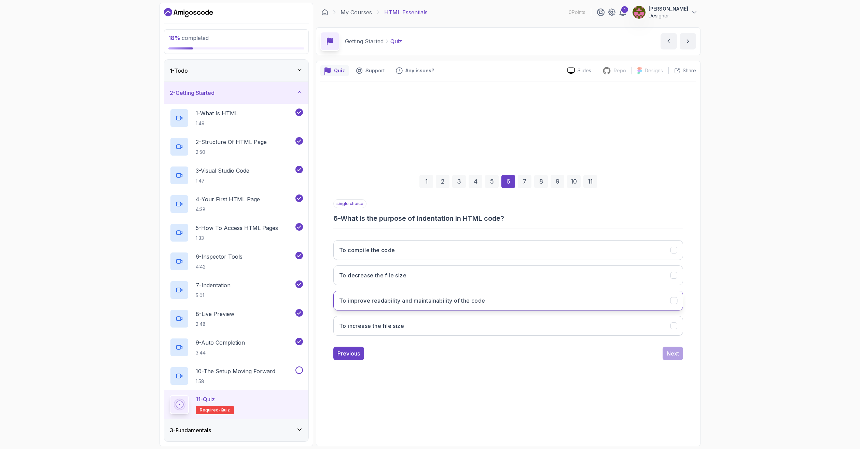
click at [463, 300] on h3 "To improve readability and maintainability of the code" at bounding box center [412, 301] width 146 height 8
click at [678, 355] on div "Next" at bounding box center [673, 354] width 12 height 8
click at [394, 301] on button "Visual Studio Code" at bounding box center [508, 301] width 350 height 20
click at [669, 355] on div "Next" at bounding box center [673, 354] width 12 height 8
click at [495, 302] on button "To define the document type and version of HTML" at bounding box center [508, 301] width 350 height 20
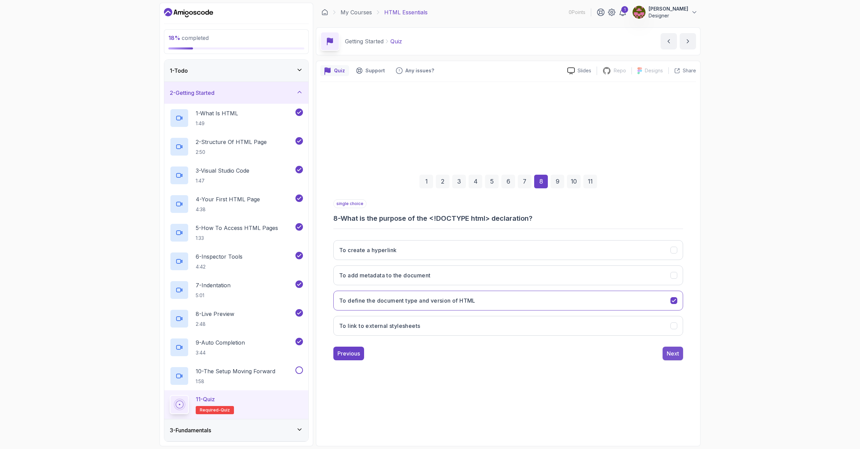
click at [669, 359] on button "Next" at bounding box center [673, 354] width 20 height 14
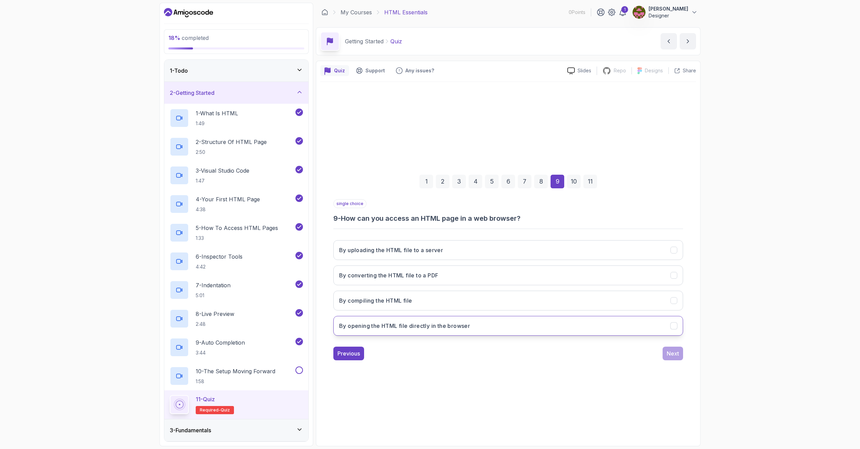
click at [477, 322] on button "By opening the HTML file directly in the browser" at bounding box center [508, 326] width 350 height 20
click at [672, 356] on div "Next" at bounding box center [673, 354] width 12 height 8
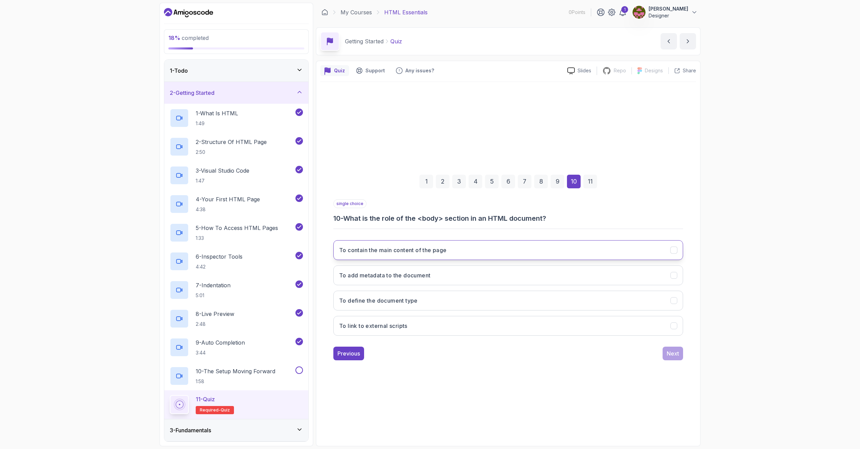
click at [465, 253] on button "To contain the main content of the page" at bounding box center [508, 250] width 350 height 20
click at [660, 354] on div "Previous Next" at bounding box center [508, 354] width 350 height 14
click at [672, 353] on div "Next" at bounding box center [673, 354] width 12 height 8
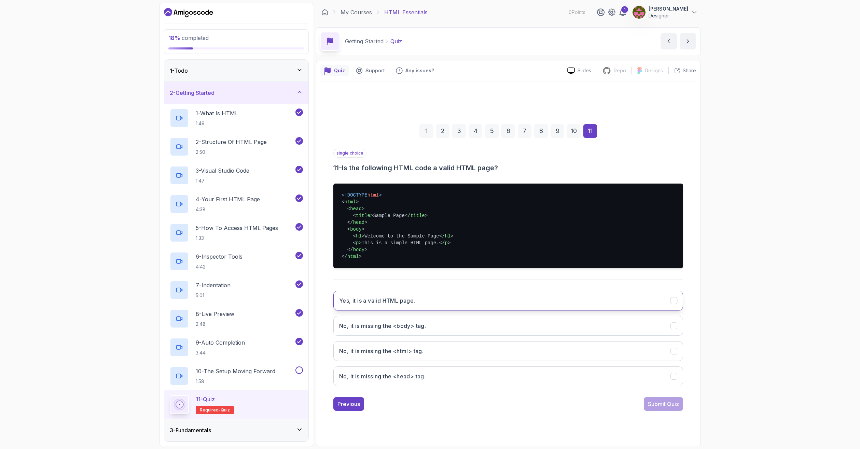
click at [397, 303] on h3 "Yes, it is a valid HTML page." at bounding box center [377, 301] width 76 height 8
click at [661, 404] on div "Submit Quiz" at bounding box center [663, 404] width 31 height 8
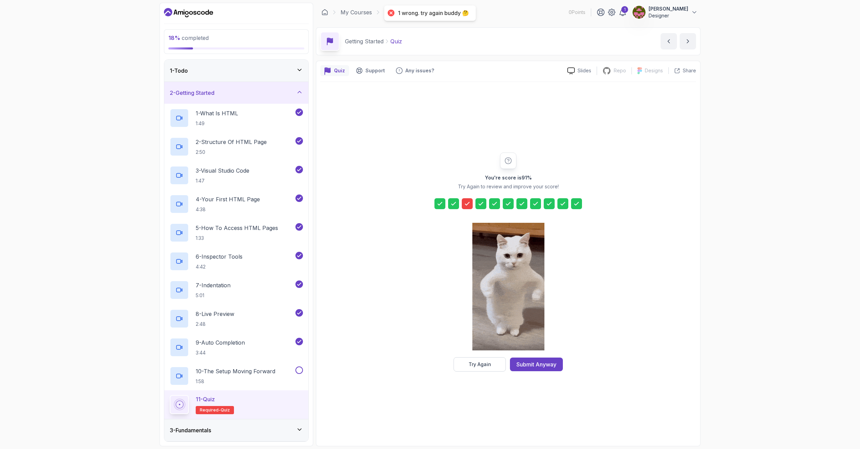
click at [466, 203] on icon at bounding box center [467, 203] width 7 height 7
click at [541, 366] on div "Submit Anyway" at bounding box center [536, 365] width 40 height 8
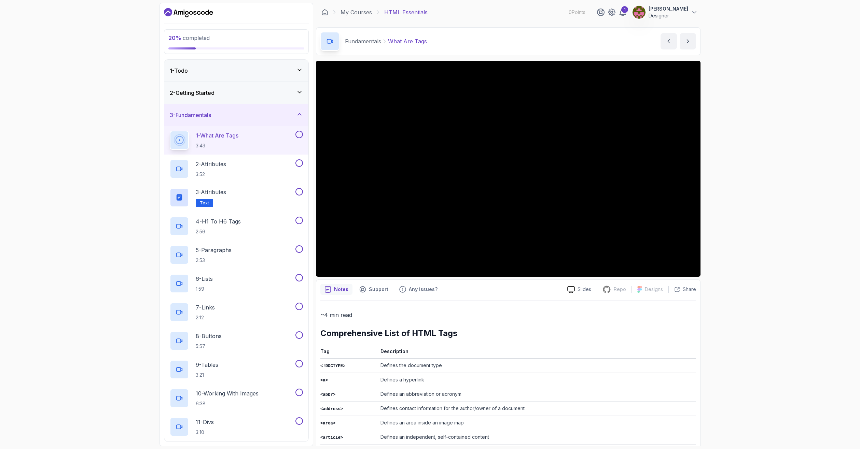
click at [214, 94] on h3 "2 - Getting Started" at bounding box center [192, 93] width 45 height 8
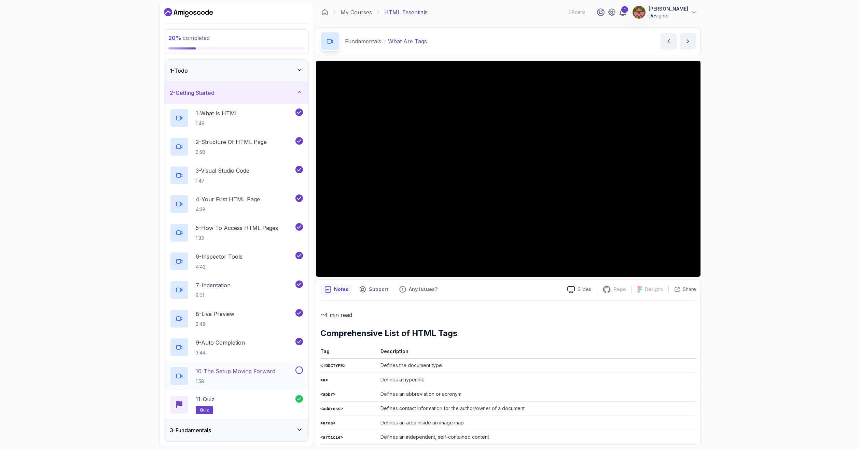
click at [306, 371] on div "10 - The Setup Moving Forward 1:58" at bounding box center [236, 376] width 144 height 29
click at [299, 376] on button "10 - The Setup Moving Forward 1:58" at bounding box center [236, 376] width 133 height 19
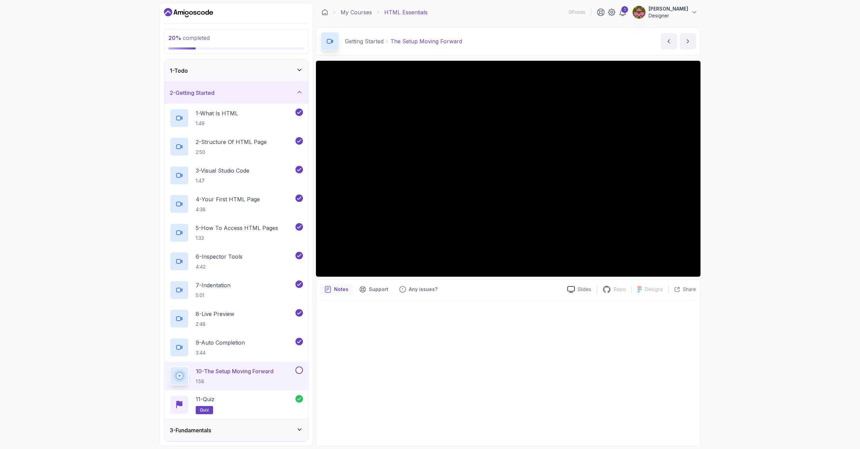
click at [300, 369] on button at bounding box center [299, 371] width 8 height 8
click at [279, 398] on div "11 - Quiz quiz" at bounding box center [233, 404] width 126 height 19
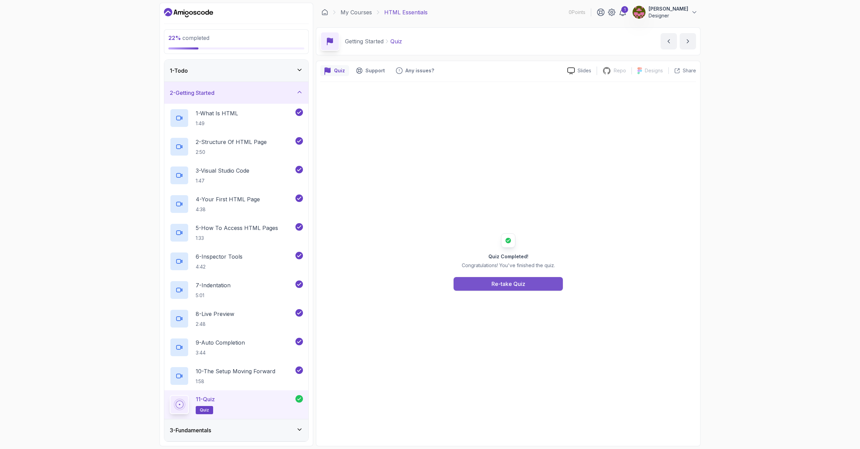
click at [535, 284] on button "Re-take Quiz" at bounding box center [508, 284] width 109 height 14
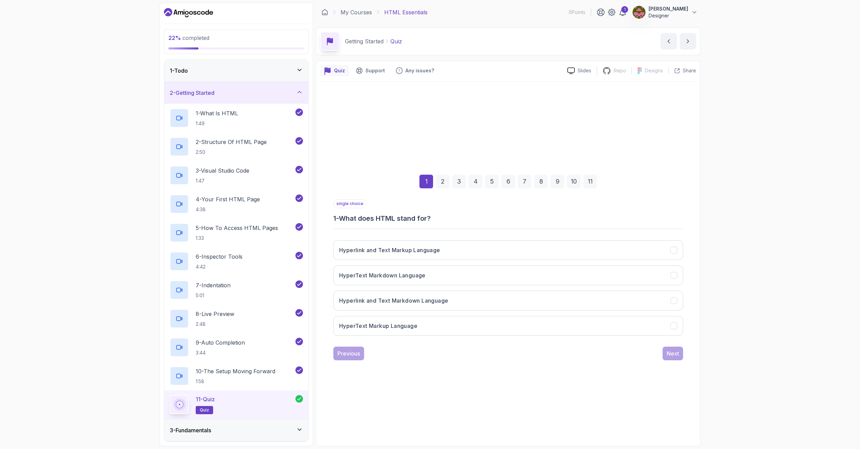
click at [455, 181] on div "3" at bounding box center [459, 182] width 14 height 14
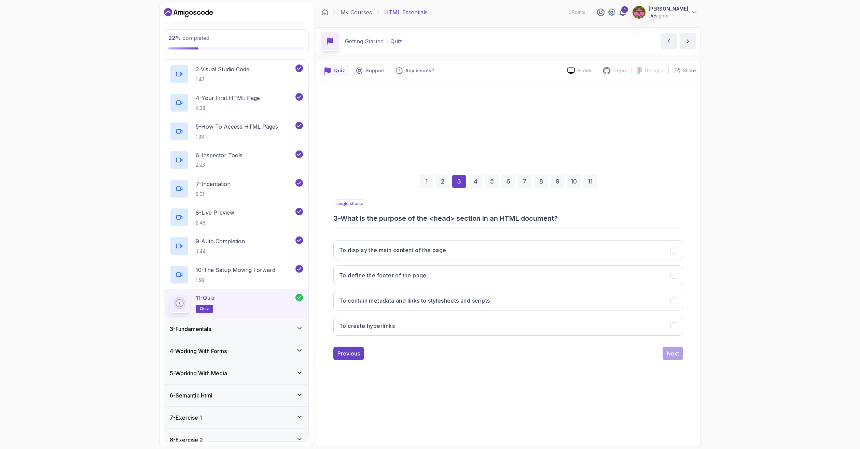
scroll to position [102, 0]
click at [224, 327] on div "3 - Fundamentals" at bounding box center [236, 328] width 133 height 8
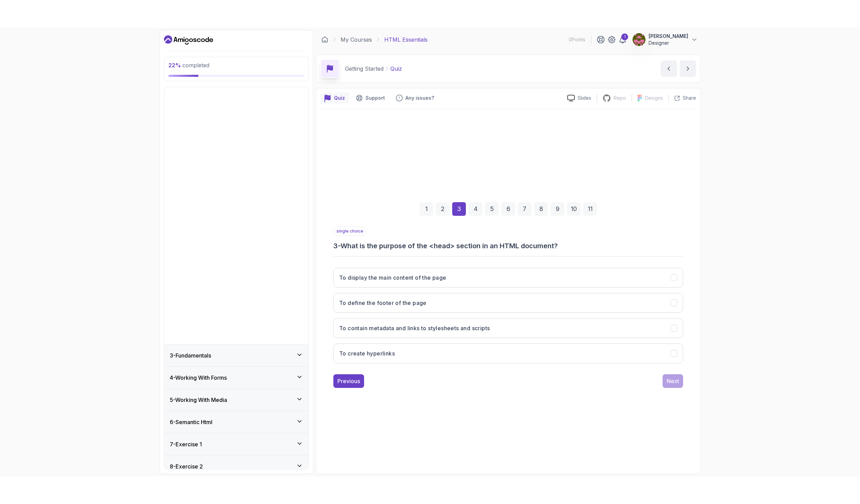
scroll to position [0, 0]
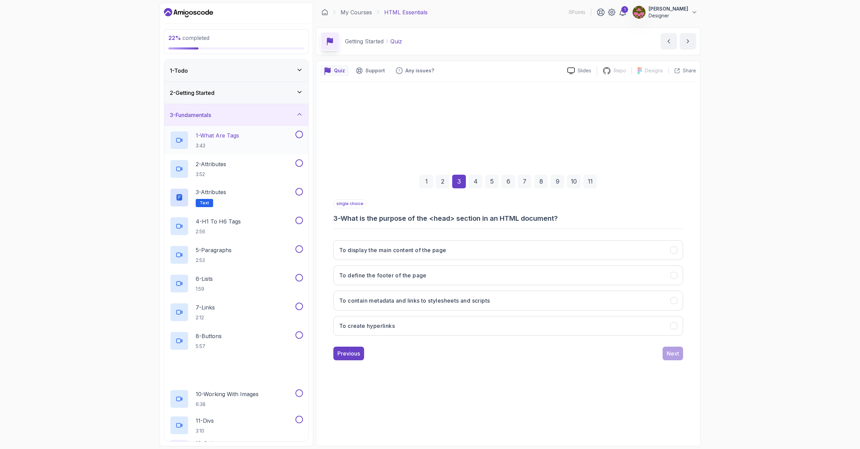
click at [239, 135] on p "1 - What Are Tags" at bounding box center [217, 135] width 43 height 8
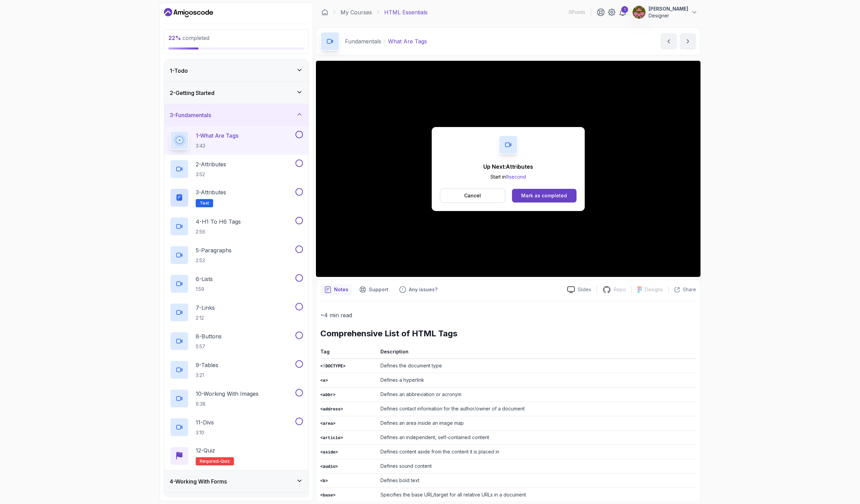
click at [300, 133] on button at bounding box center [299, 135] width 8 height 8
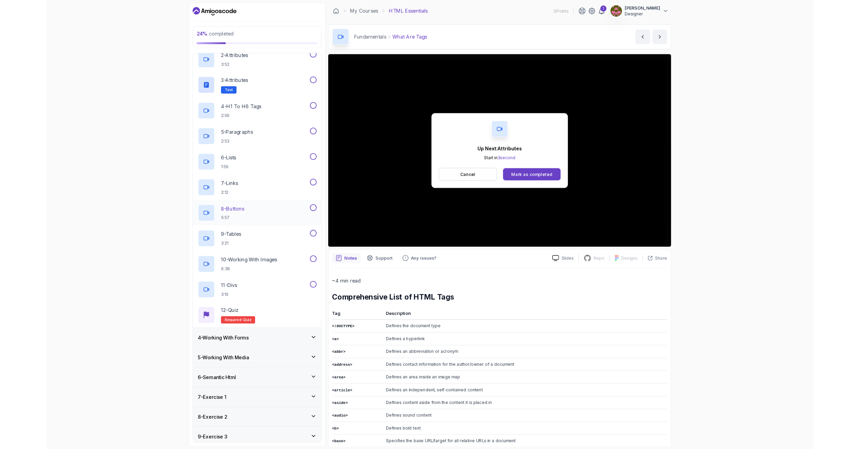
scroll to position [49, 0]
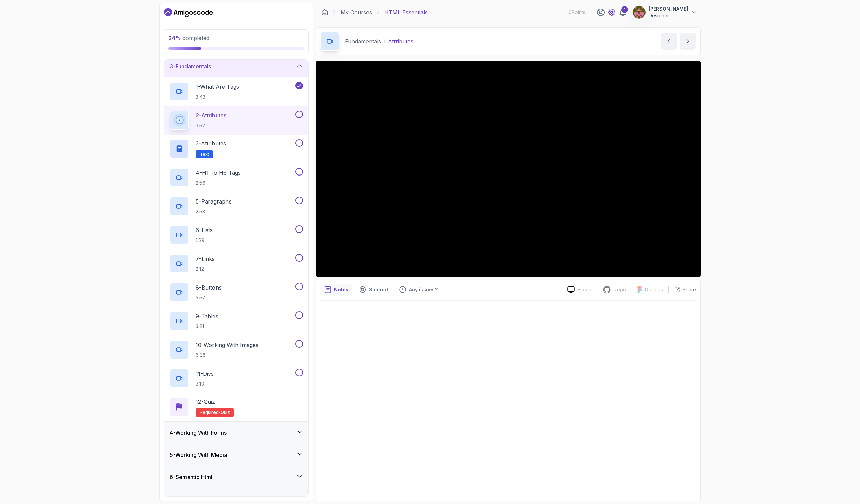
click at [615, 14] on icon at bounding box center [611, 12] width 7 height 7
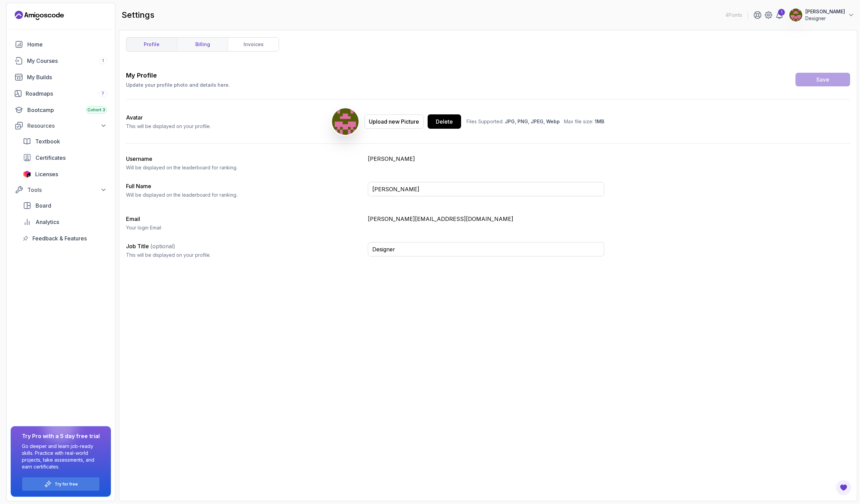
click at [202, 41] on link "billing" at bounding box center [202, 45] width 51 height 14
click at [773, 14] on icon at bounding box center [768, 15] width 8 height 8
click at [259, 42] on link "invoices" at bounding box center [253, 45] width 51 height 14
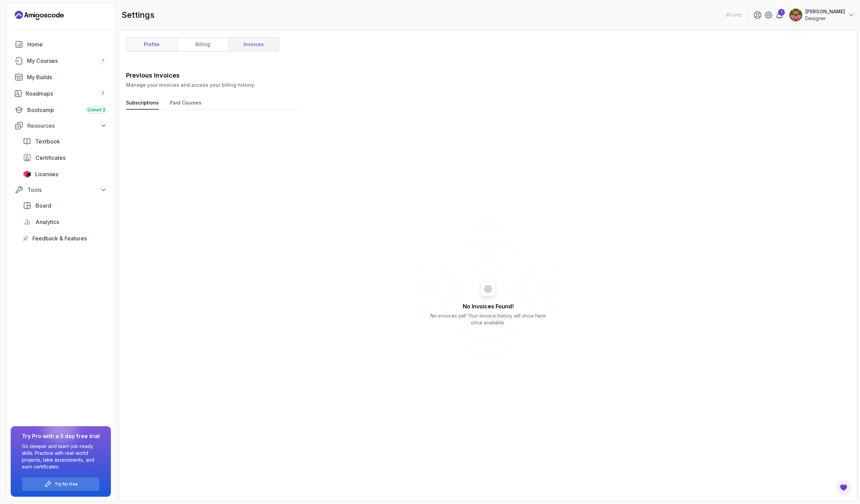
click at [162, 47] on link "profile" at bounding box center [151, 45] width 51 height 14
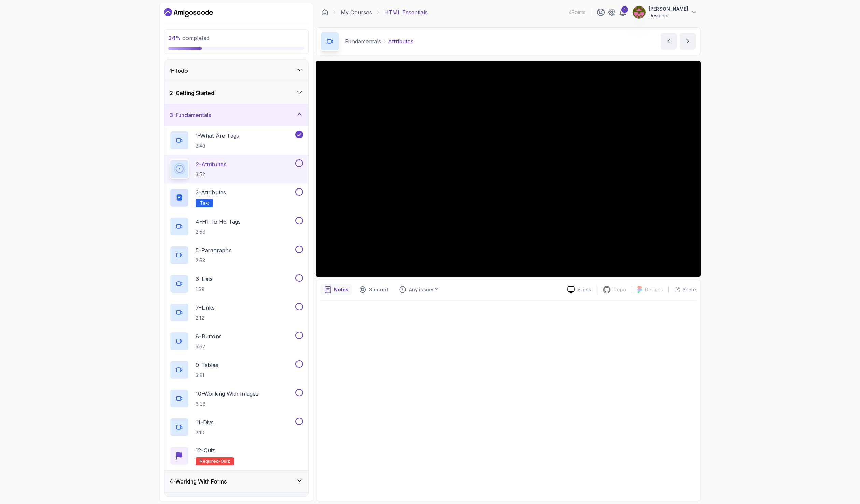
click at [299, 162] on button at bounding box center [299, 163] width 8 height 8
click at [263, 196] on div "3 - Attributes Text" at bounding box center [232, 197] width 124 height 19
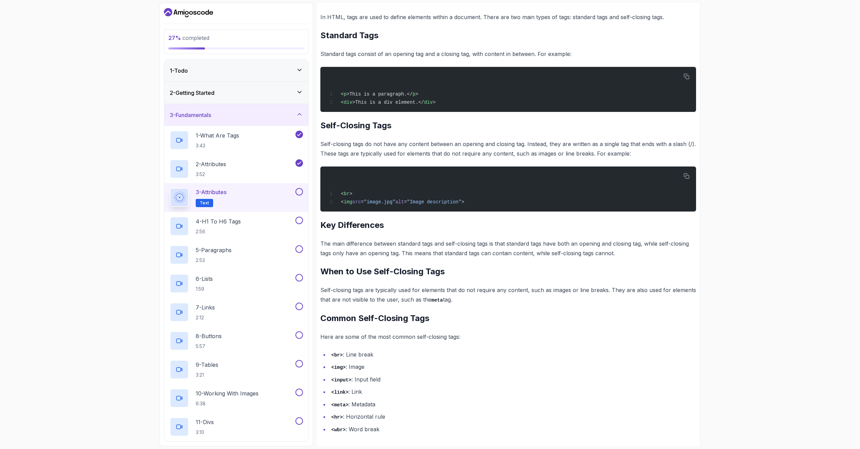
scroll to position [103, 0]
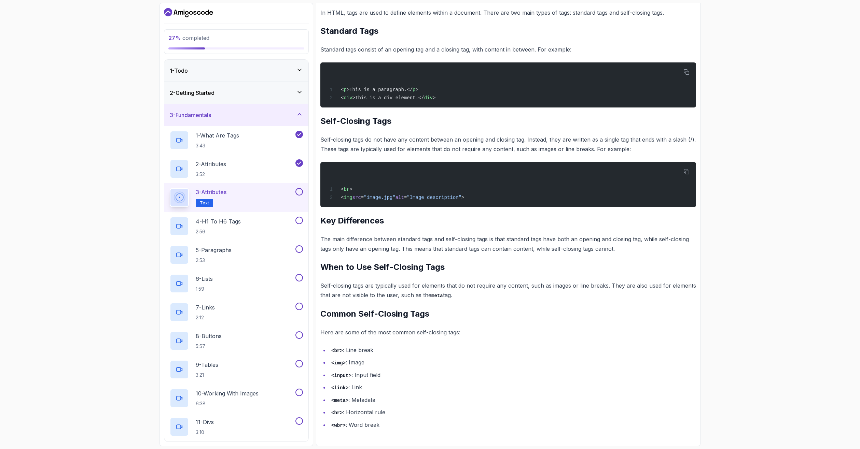
click at [298, 193] on button at bounding box center [299, 192] width 8 height 8
click at [254, 225] on div "4 - H1 To H6 Tags 2:56" at bounding box center [232, 226] width 124 height 19
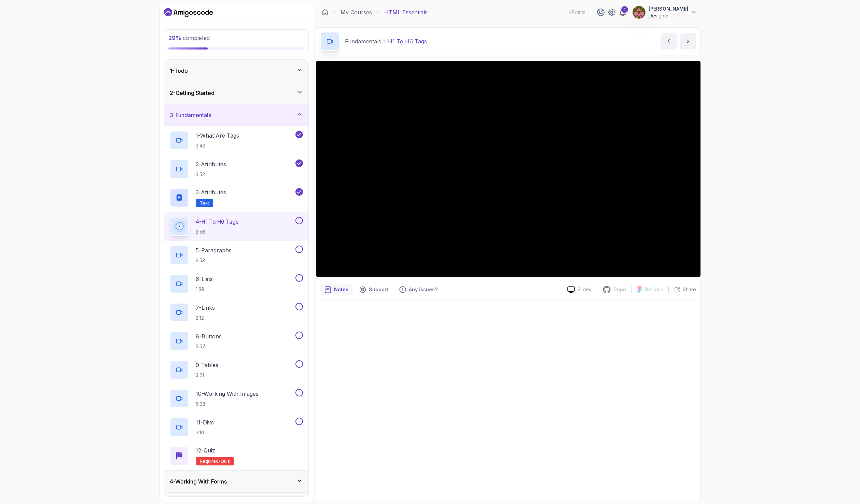
click at [301, 221] on button at bounding box center [299, 221] width 8 height 8
click at [252, 253] on div "5 - Paragraphs 2:53" at bounding box center [232, 255] width 124 height 19
click at [300, 252] on button at bounding box center [299, 250] width 8 height 8
click at [249, 284] on div "6 - Lists 1:59" at bounding box center [232, 283] width 124 height 19
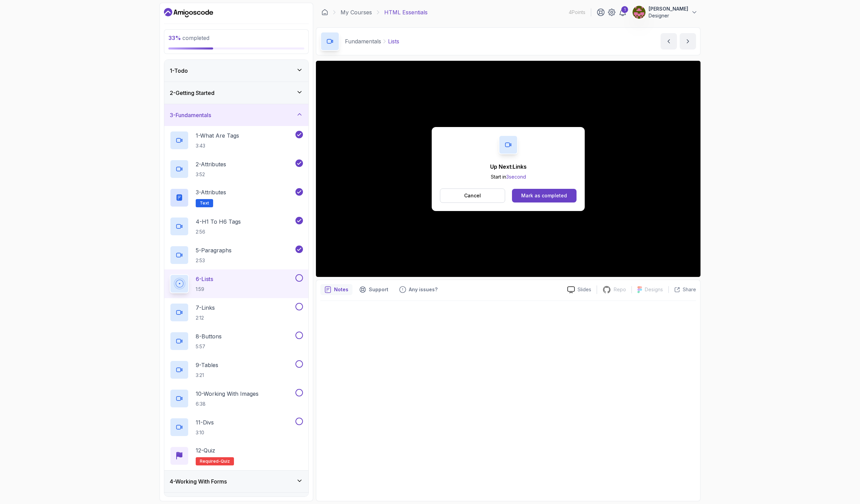
click at [298, 276] on button at bounding box center [299, 278] width 8 height 8
click at [244, 314] on div "7 - Links 2:12" at bounding box center [232, 312] width 124 height 19
click at [300, 305] on button at bounding box center [299, 307] width 8 height 8
click at [251, 338] on div "8 - Buttons 5:57" at bounding box center [232, 341] width 124 height 19
click at [490, 199] on button "Cancel" at bounding box center [472, 196] width 65 height 14
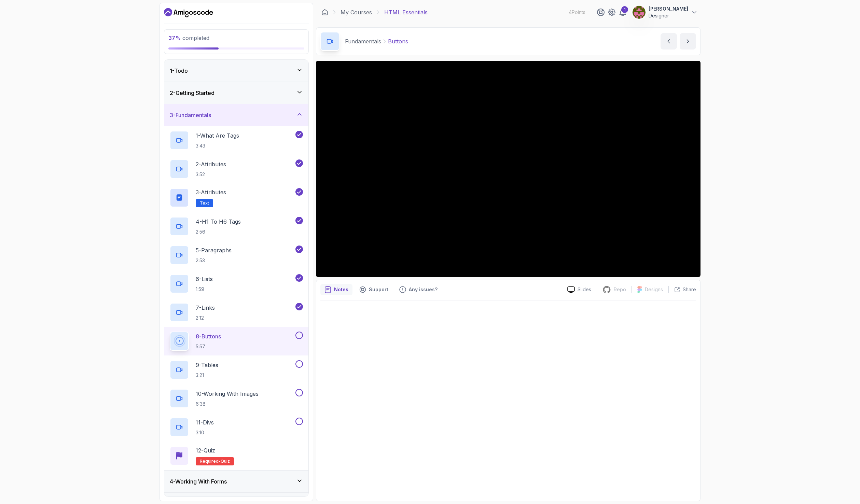
click at [297, 334] on button at bounding box center [299, 336] width 8 height 8
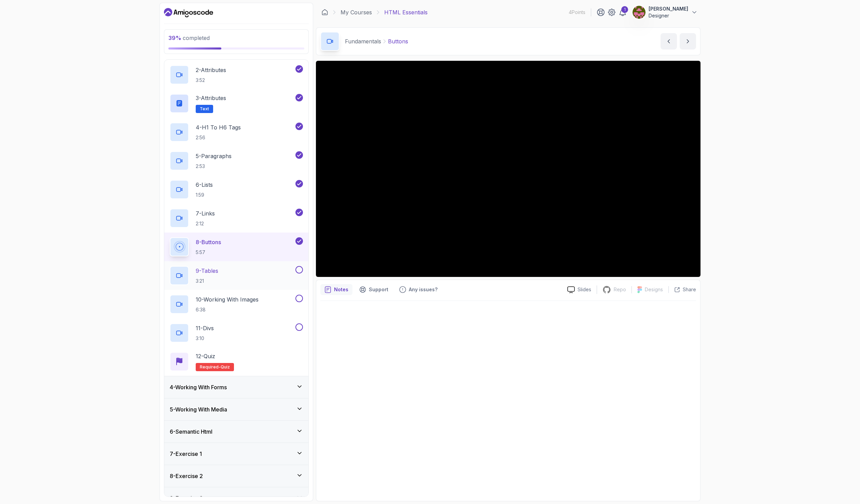
scroll to position [102, 0]
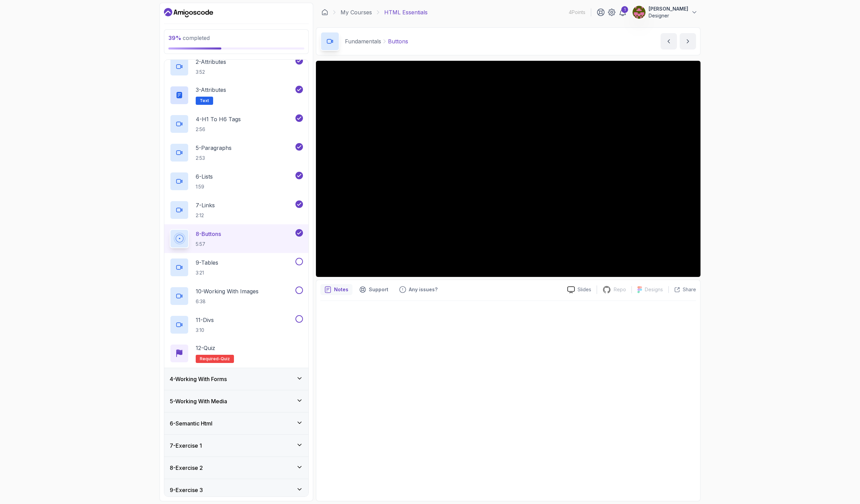
click at [256, 372] on div "4 - Working With Forms" at bounding box center [236, 379] width 144 height 22
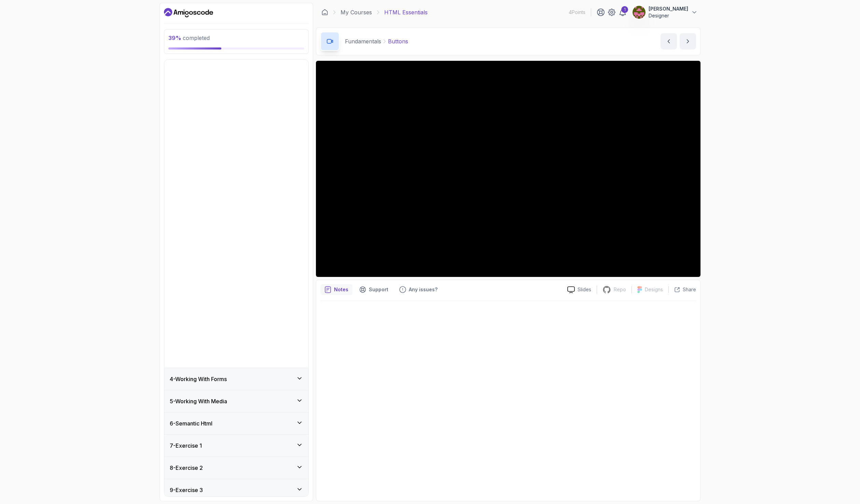
scroll to position [0, 0]
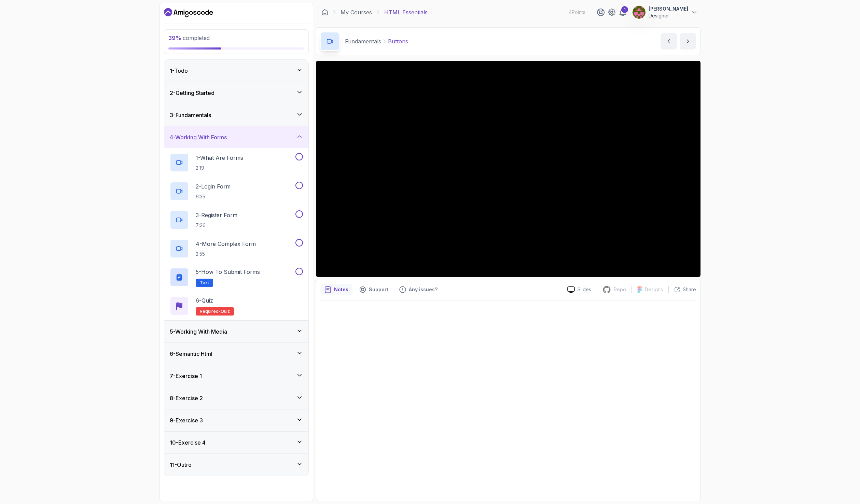
click at [239, 330] on div "5 - Working With Media" at bounding box center [236, 332] width 133 height 8
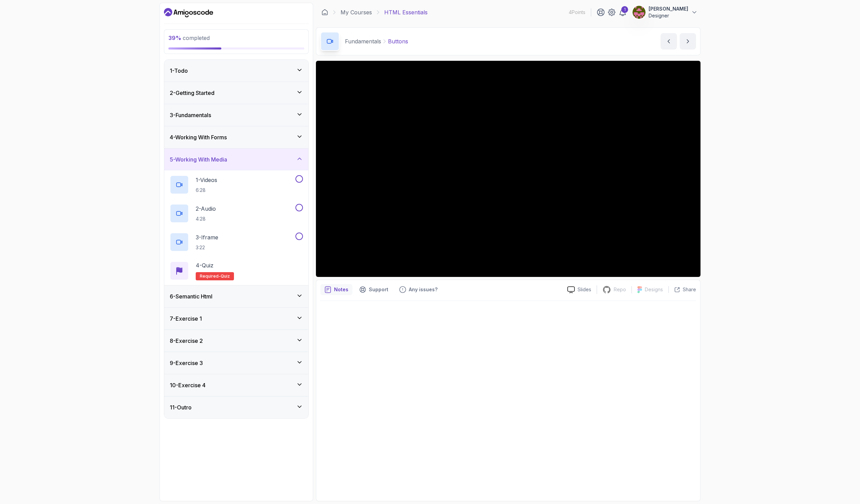
click at [246, 295] on div "6 - Semantic Html" at bounding box center [236, 296] width 133 height 8
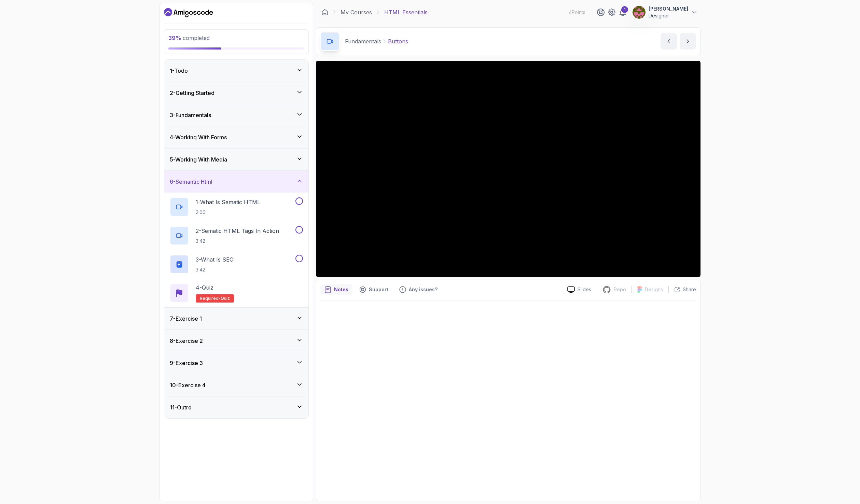
click at [234, 317] on div "7 - Exercise 1" at bounding box center [236, 319] width 133 height 8
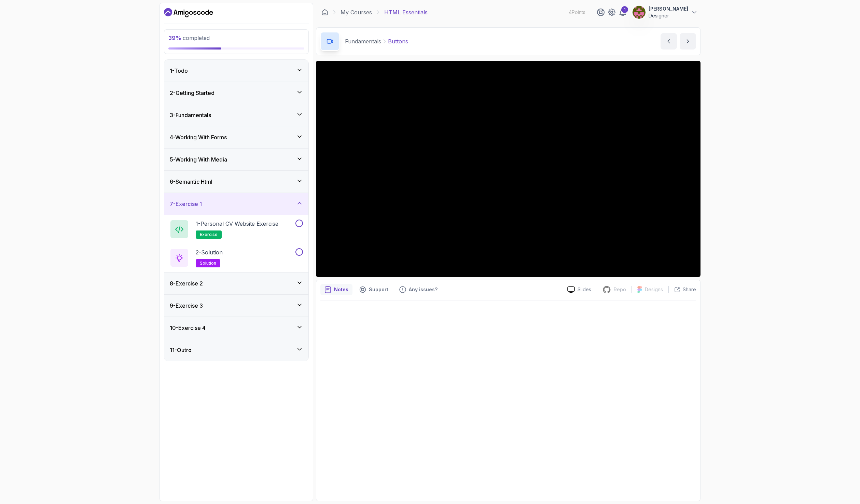
click at [244, 203] on div "7 - Exercise 1" at bounding box center [236, 204] width 133 height 8
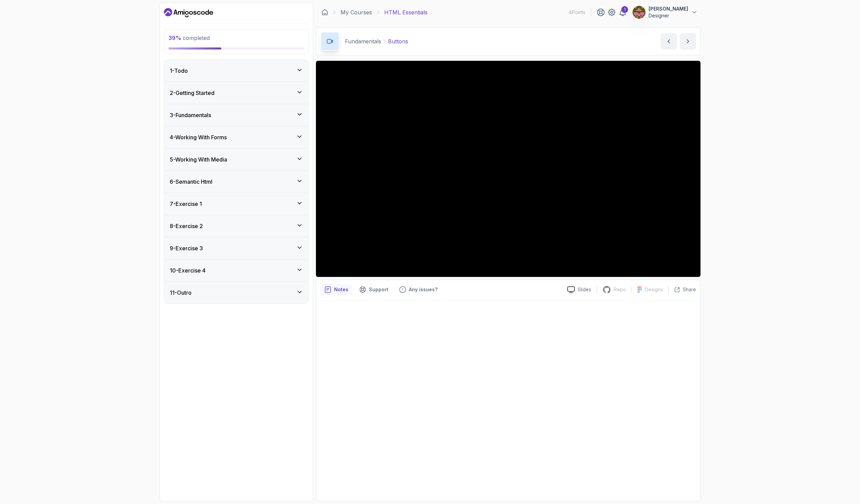
click at [213, 294] on div "11 - Outro" at bounding box center [236, 293] width 133 height 8
click at [226, 293] on div "11 - Outro" at bounding box center [236, 293] width 133 height 8
click at [224, 267] on div "10 - Exercise 4" at bounding box center [236, 270] width 133 height 8
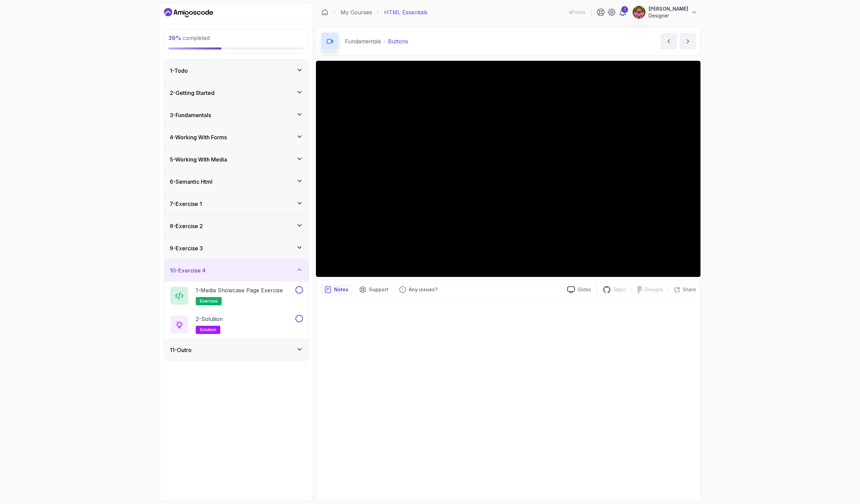
drag, startPoint x: 224, startPoint y: 267, endPoint x: 225, endPoint y: 261, distance: 5.9
click at [224, 266] on div "10 - Exercise 4" at bounding box center [236, 270] width 133 height 8
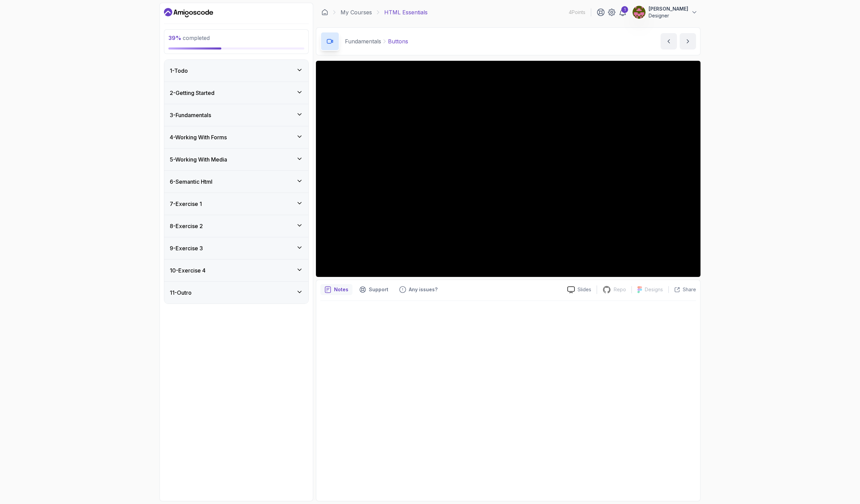
click at [237, 114] on div "3 - Fundamentals" at bounding box center [236, 115] width 133 height 8
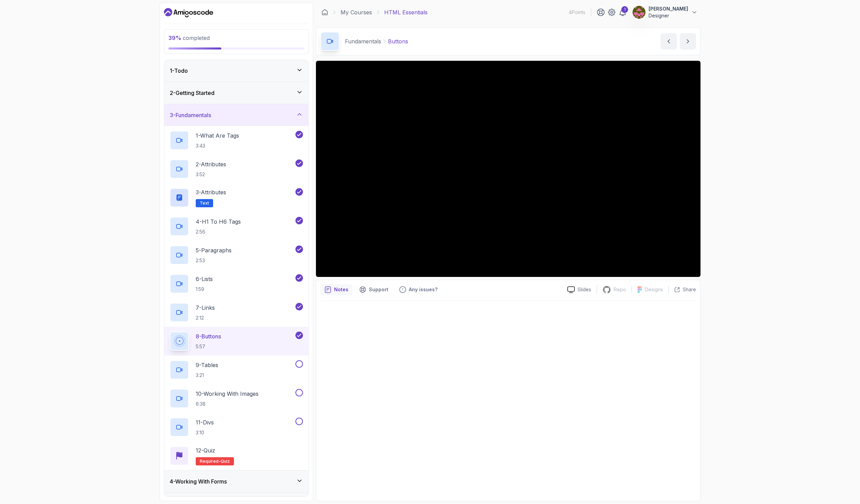
click at [235, 117] on div "3 - Fundamentals" at bounding box center [236, 115] width 133 height 8
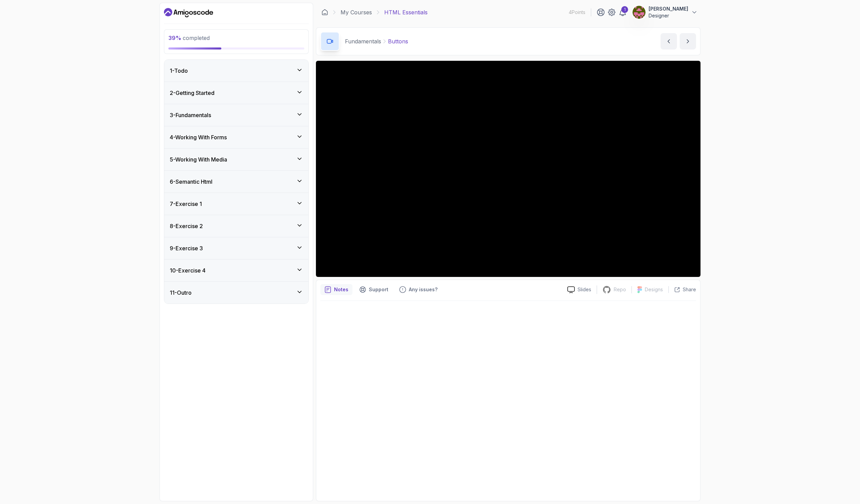
click at [231, 141] on div "4 - Working With Forms" at bounding box center [236, 137] width 144 height 22
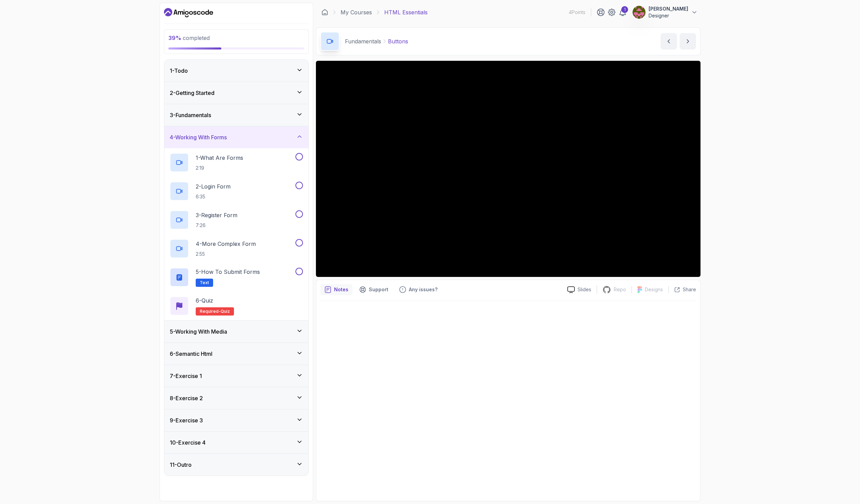
click at [228, 114] on div "3 - Fundamentals" at bounding box center [236, 115] width 133 height 8
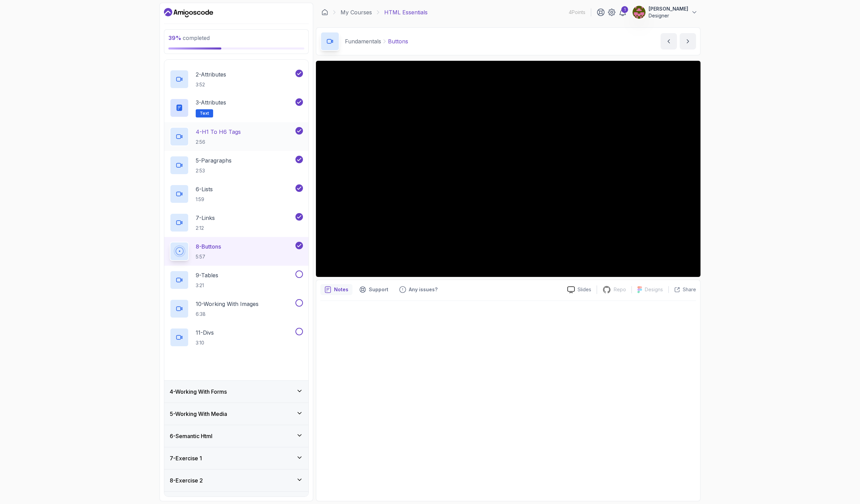
scroll to position [102, 0]
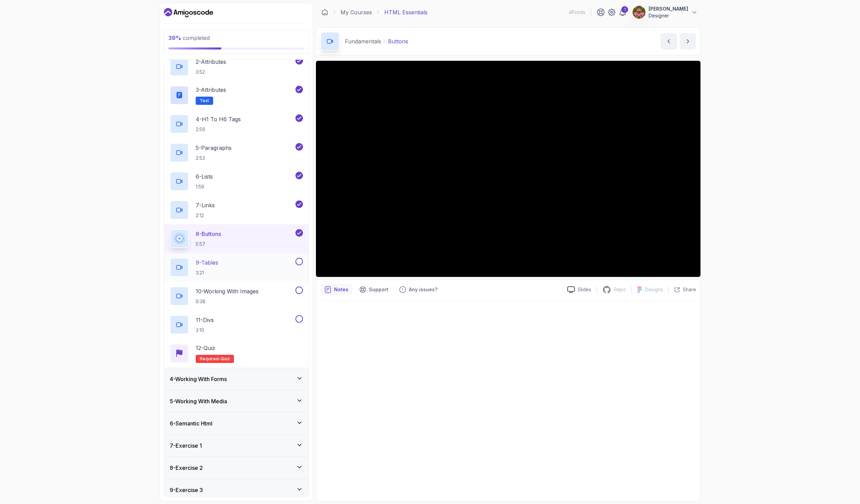
click at [229, 265] on div "9 - Tables 3:21" at bounding box center [232, 267] width 124 height 19
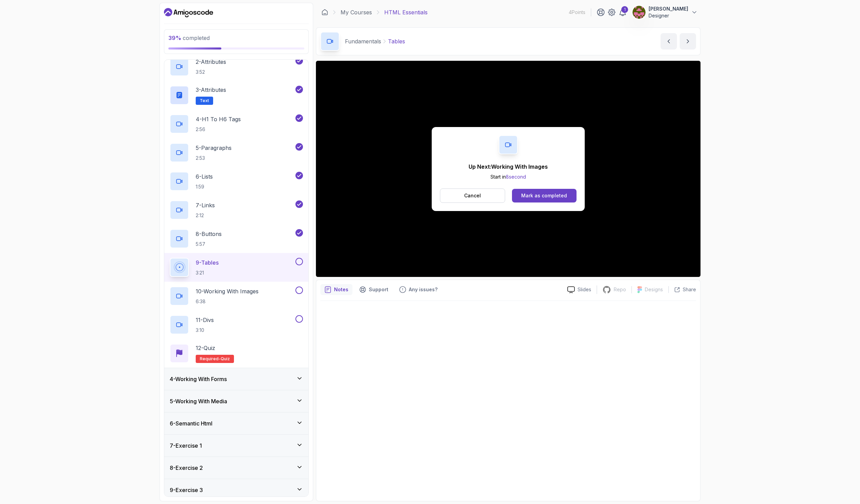
click at [301, 264] on button at bounding box center [299, 262] width 8 height 8
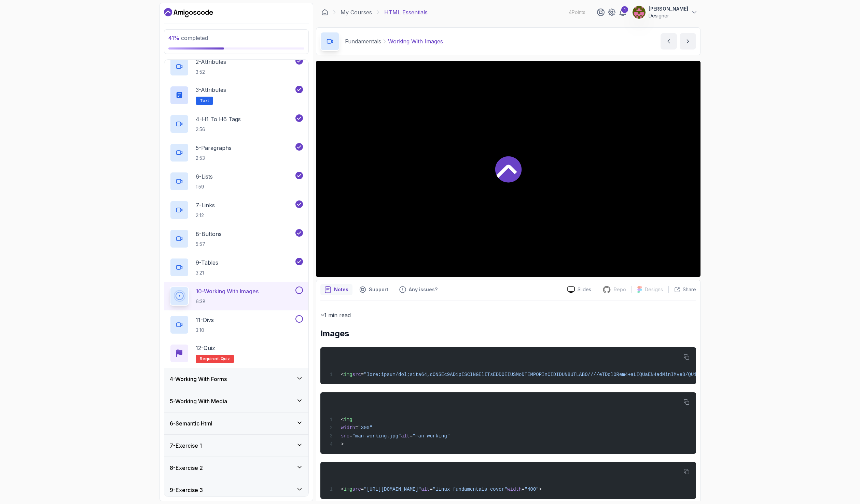
click at [249, 380] on div "4 - Working With Forms" at bounding box center [236, 379] width 133 height 8
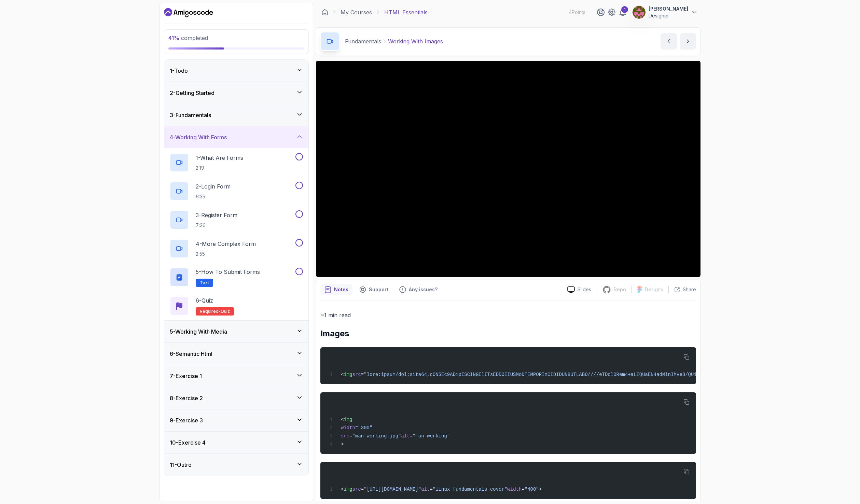
click at [227, 136] on h3 "4 - Working With Forms" at bounding box center [198, 137] width 57 height 8
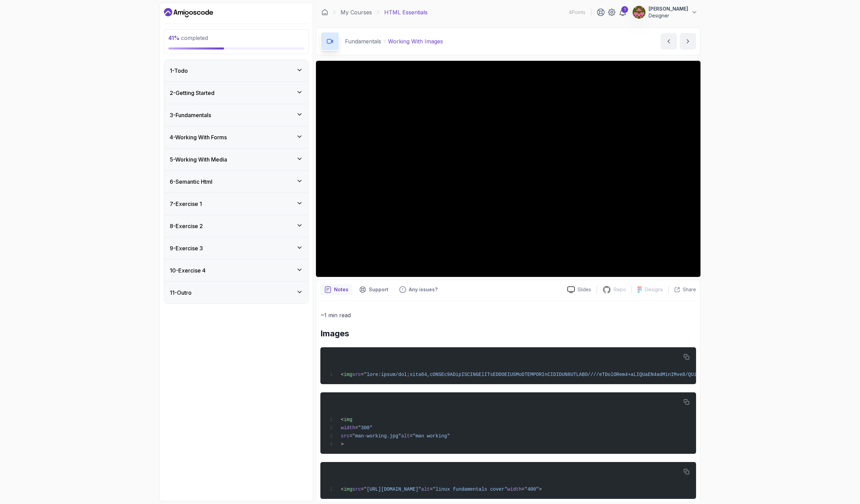
click at [229, 118] on div "3 - Fundamentals" at bounding box center [236, 115] width 133 height 8
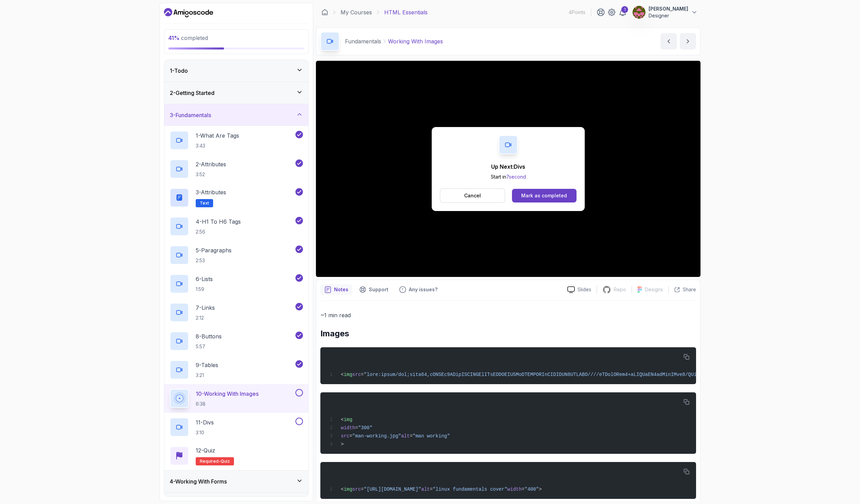
click at [301, 392] on button at bounding box center [299, 393] width 8 height 8
click at [273, 424] on div "11 - Divs 3:10" at bounding box center [232, 427] width 124 height 19
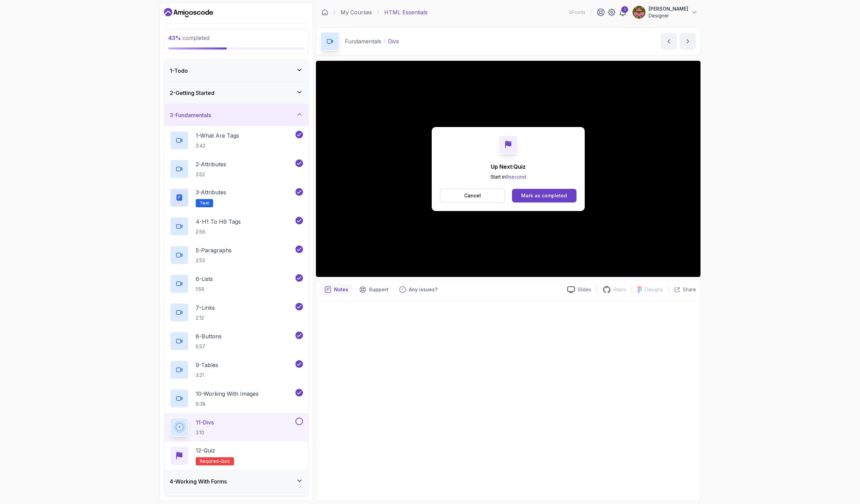
click at [300, 421] on button at bounding box center [299, 422] width 8 height 8
click at [266, 449] on div "12 - Quiz Required- quiz" at bounding box center [236, 455] width 133 height 19
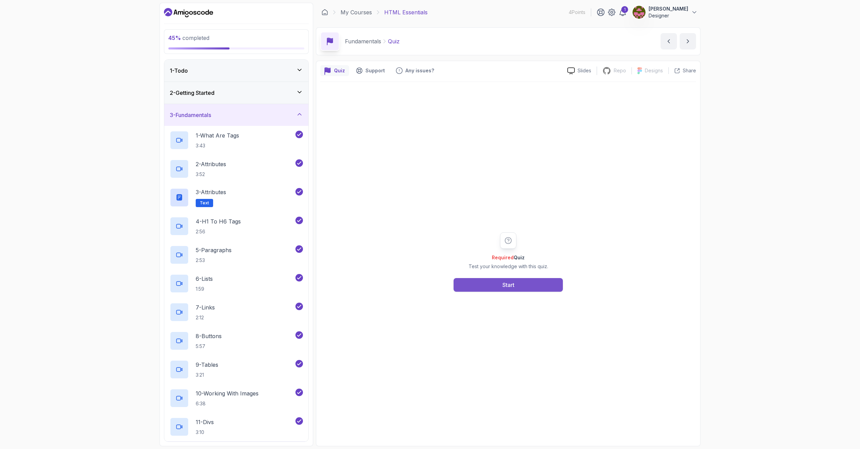
click at [521, 281] on button "Start" at bounding box center [508, 285] width 109 height 14
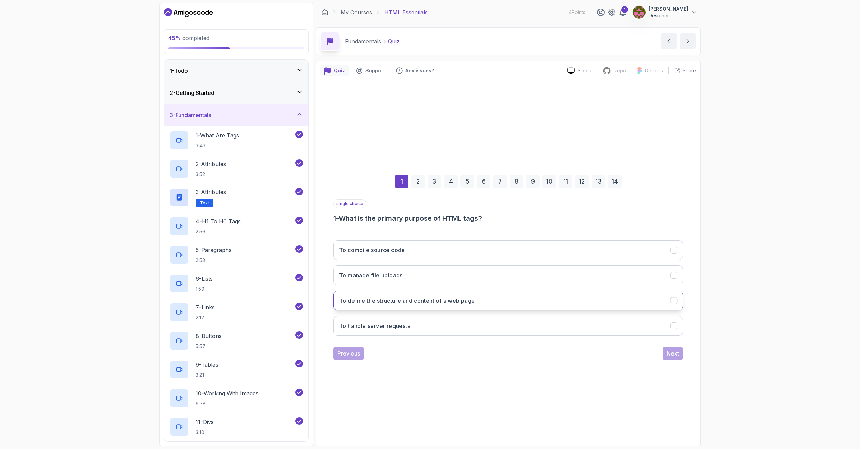
click at [467, 295] on button "To define the structure and content of a web page" at bounding box center [508, 301] width 350 height 20
click at [412, 271] on button "To manage file uploads" at bounding box center [508, 276] width 350 height 20
click at [673, 357] on div "Next" at bounding box center [673, 354] width 12 height 8
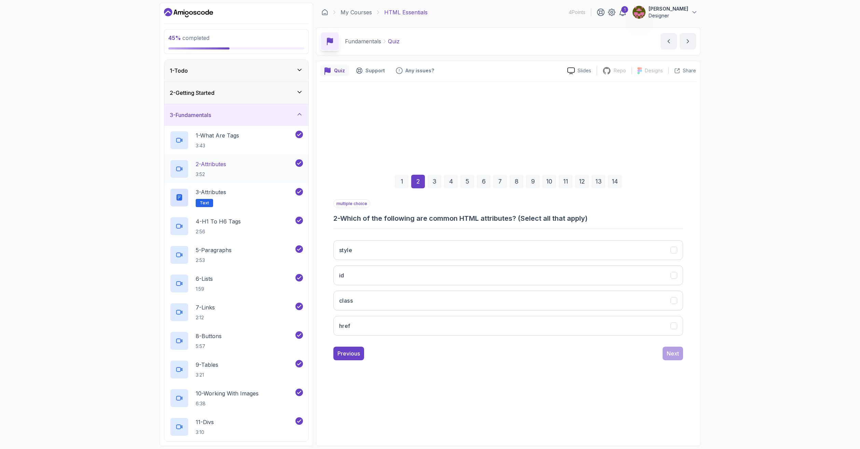
click at [232, 165] on div "2 - Attributes 3:52" at bounding box center [232, 168] width 124 height 19
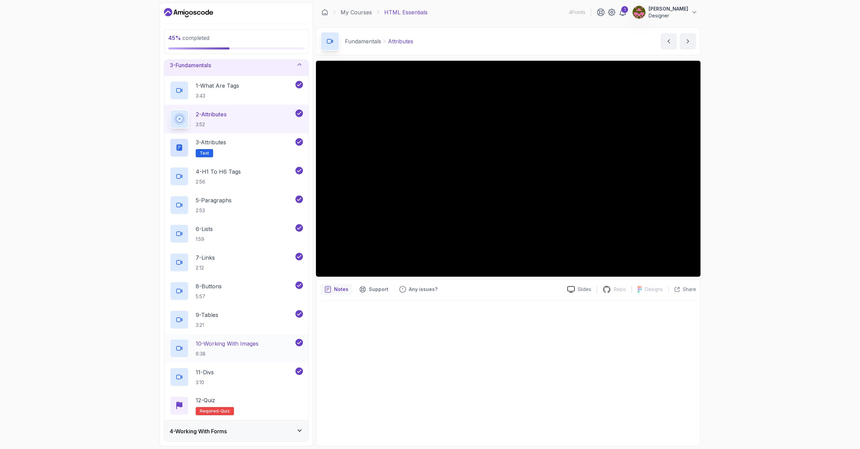
scroll to position [68, 0]
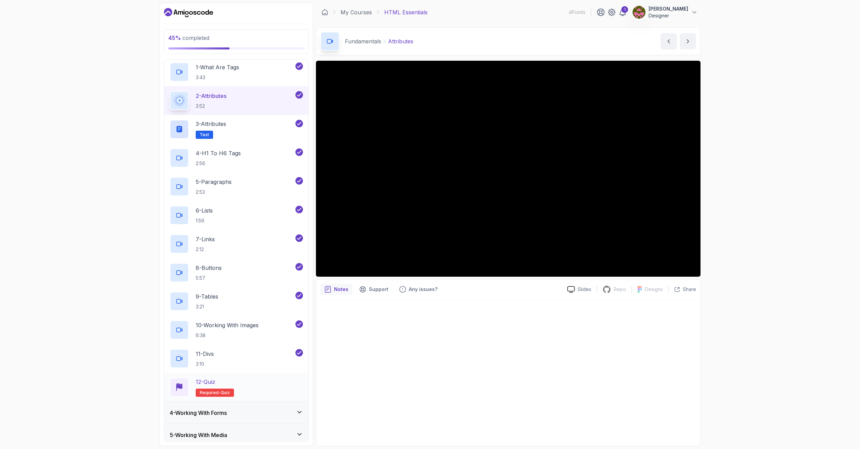
click at [249, 380] on div "12 - Quiz Required- quiz" at bounding box center [236, 387] width 133 height 19
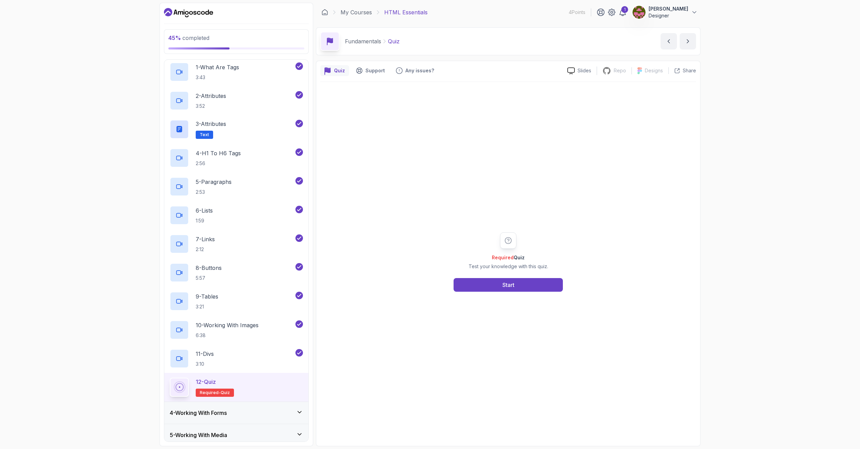
click at [505, 293] on div "Required Quiz Test your knowledge with this quiz. Start" at bounding box center [508, 262] width 376 height 360
click at [507, 284] on div "Start" at bounding box center [508, 285] width 12 height 8
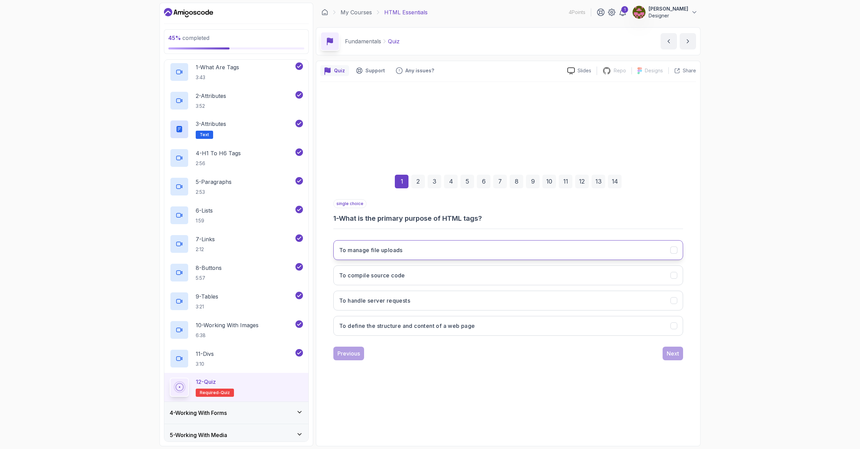
click at [411, 247] on button "To manage file uploads" at bounding box center [508, 250] width 350 height 20
click at [670, 352] on div "Next" at bounding box center [673, 354] width 12 height 8
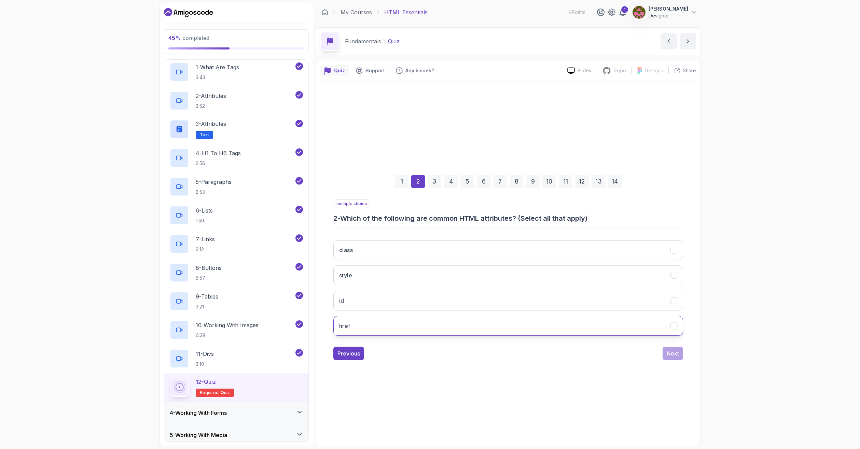
click at [363, 324] on button "href" at bounding box center [508, 326] width 350 height 20
click at [358, 252] on button "class" at bounding box center [508, 250] width 350 height 20
click at [677, 355] on div "Next" at bounding box center [673, 354] width 12 height 8
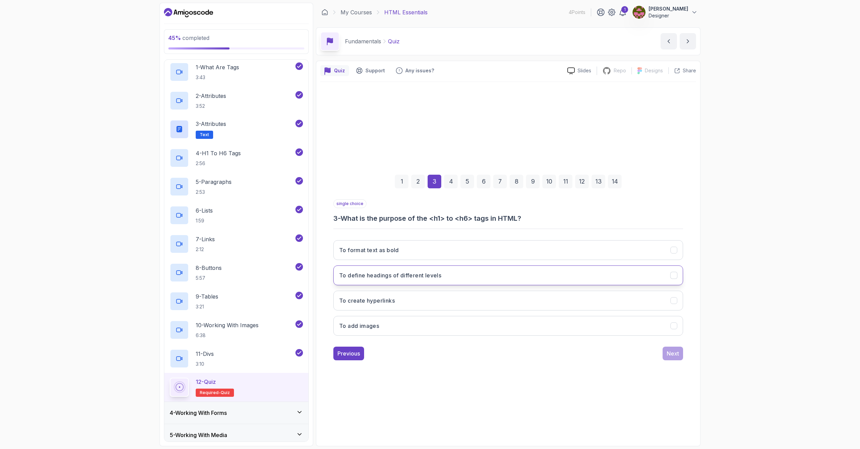
click at [468, 276] on button "To define headings of different levels" at bounding box center [508, 276] width 350 height 20
click at [677, 354] on div "Next" at bounding box center [673, 354] width 12 height 8
click at [377, 273] on button "<p>" at bounding box center [508, 276] width 350 height 20
click at [670, 357] on div "Next" at bounding box center [673, 354] width 12 height 8
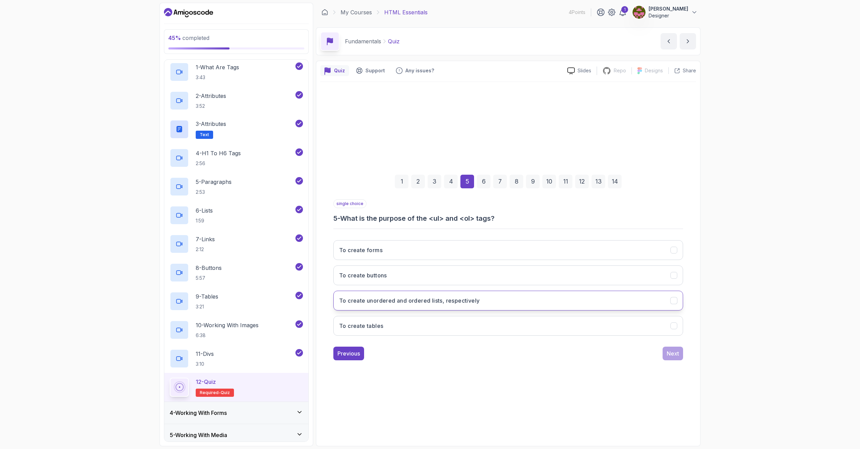
click at [486, 300] on button "To create unordered and ordered lists, respectively" at bounding box center [508, 301] width 350 height 20
click at [668, 350] on div "Next" at bounding box center [673, 354] width 12 height 8
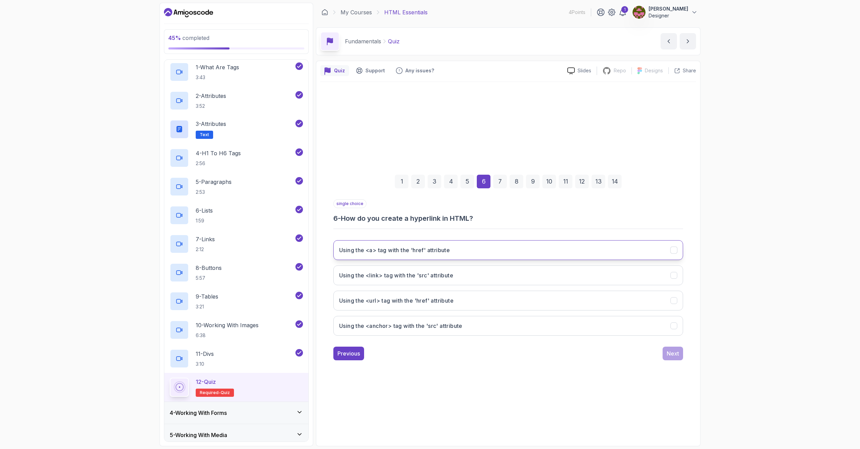
click at [461, 252] on button "Using the <a> tag with the 'href' attribute" at bounding box center [508, 250] width 350 height 20
click at [671, 351] on div "Next" at bounding box center [673, 354] width 12 height 8
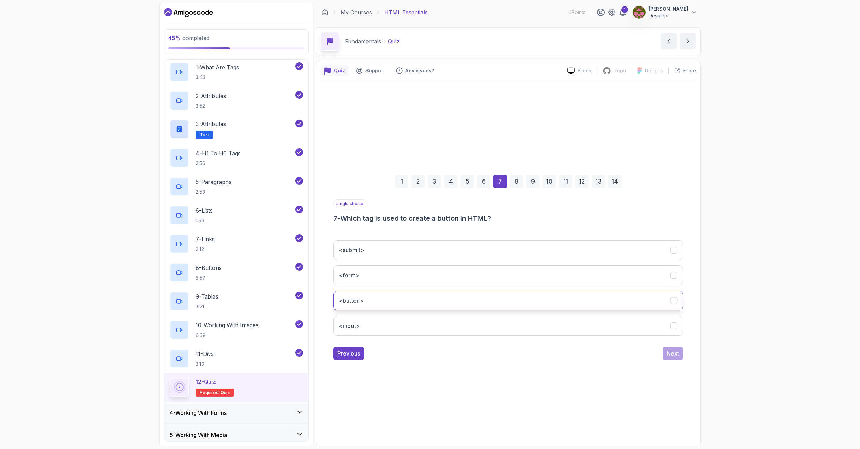
click at [381, 297] on button "<button>" at bounding box center [508, 301] width 350 height 20
click at [671, 356] on div "Next" at bounding box center [673, 354] width 12 height 8
click at [409, 271] on button "To create a table" at bounding box center [508, 276] width 350 height 20
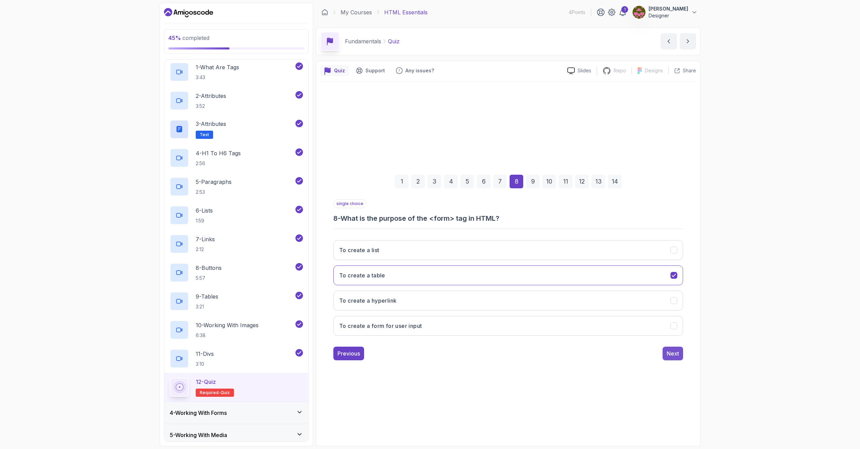
click at [676, 359] on button "Next" at bounding box center [673, 354] width 20 height 14
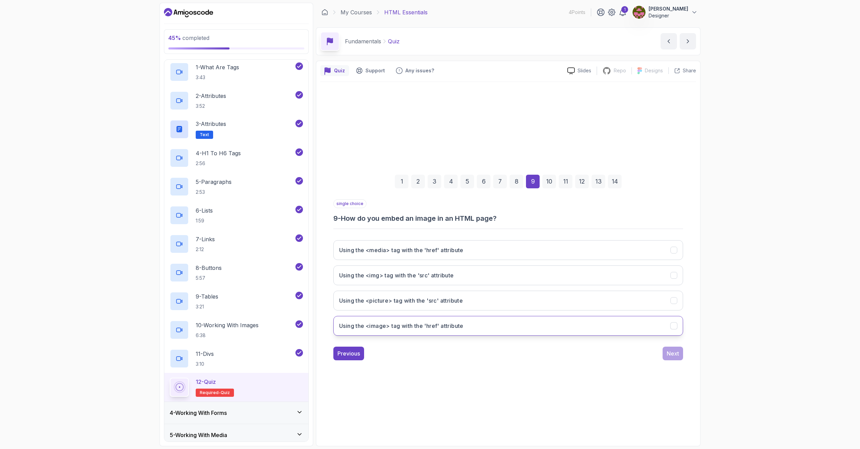
click at [483, 325] on button "Using the <image> tag with the 'href' attribute" at bounding box center [508, 326] width 350 height 20
click at [460, 277] on button "Using the <img> tag with the 'src' attribute" at bounding box center [508, 276] width 350 height 20
click at [679, 354] on div "Next" at bounding box center [673, 354] width 12 height 8
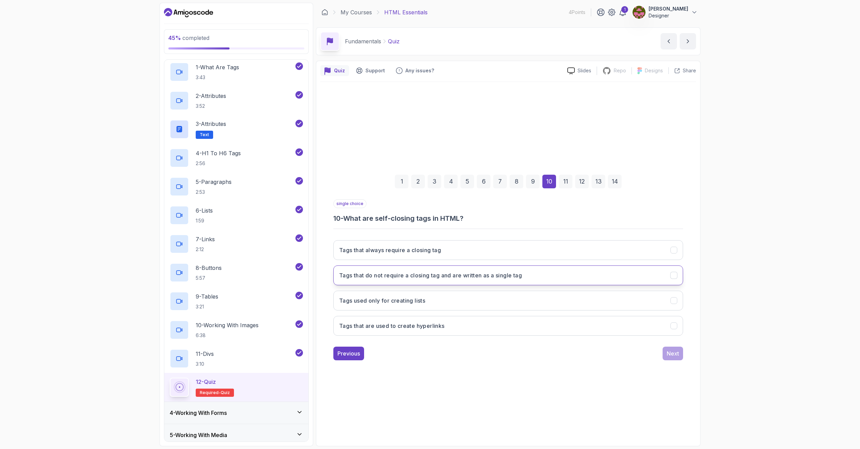
click at [472, 279] on h3 "Tags that do not require a closing tag and are written as a single tag" at bounding box center [430, 276] width 183 height 8
click at [473, 297] on button "Tags used only for creating lists" at bounding box center [508, 301] width 350 height 20
click at [468, 277] on h3 "Tags that do not require a closing tag and are written as a single tag" at bounding box center [430, 276] width 183 height 8
click at [671, 356] on div "Next" at bounding box center [673, 354] width 12 height 8
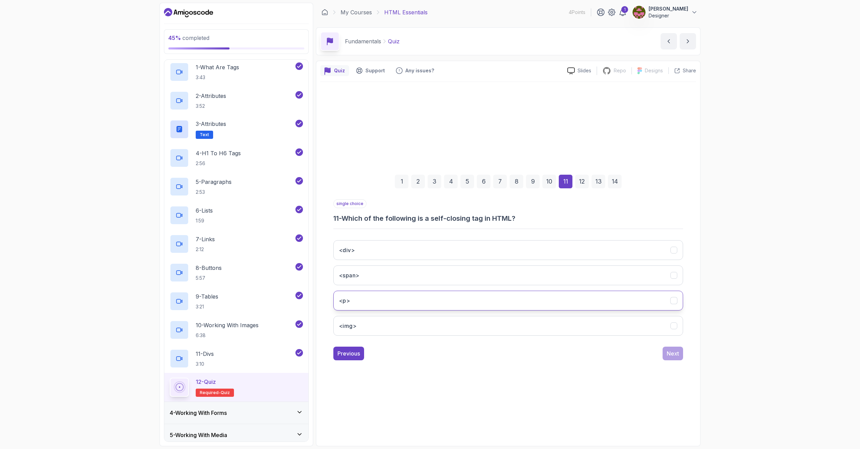
click at [394, 295] on button "<p>" at bounding box center [508, 301] width 350 height 20
click at [381, 255] on button "<div>" at bounding box center [508, 250] width 350 height 20
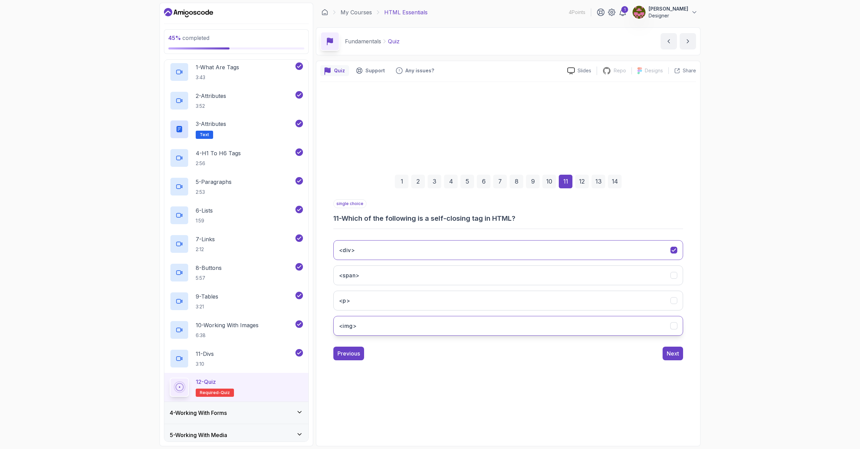
click at [395, 325] on button "<img>" at bounding box center [508, 326] width 350 height 20
click at [671, 358] on button "Next" at bounding box center [673, 354] width 20 height 14
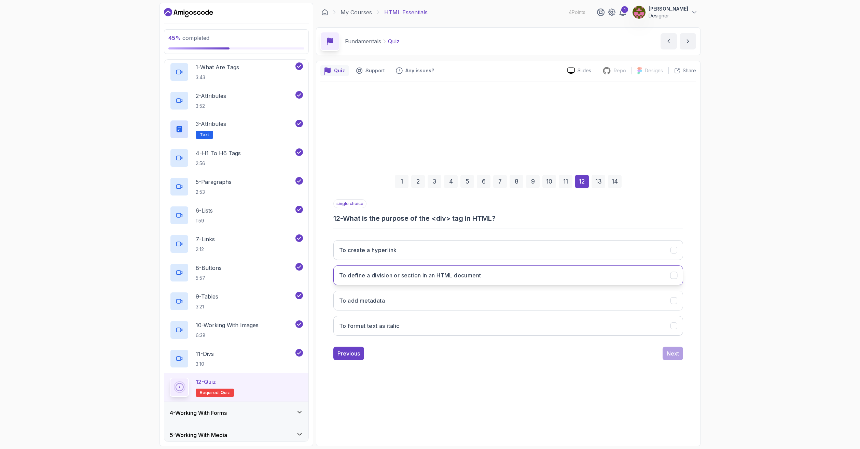
click at [431, 273] on h3 "To define a division or section in an HTML document" at bounding box center [410, 276] width 142 height 8
click at [678, 358] on button "Next" at bounding box center [673, 354] width 20 height 14
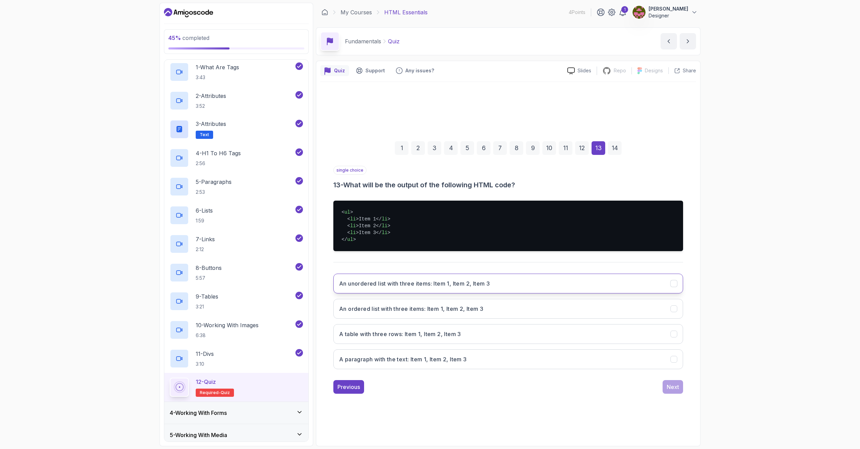
click at [436, 286] on h3 "An unordered list with three items: Item 1, Item 2, Item 3" at bounding box center [414, 284] width 151 height 8
click at [673, 387] on div "Next" at bounding box center [673, 387] width 12 height 8
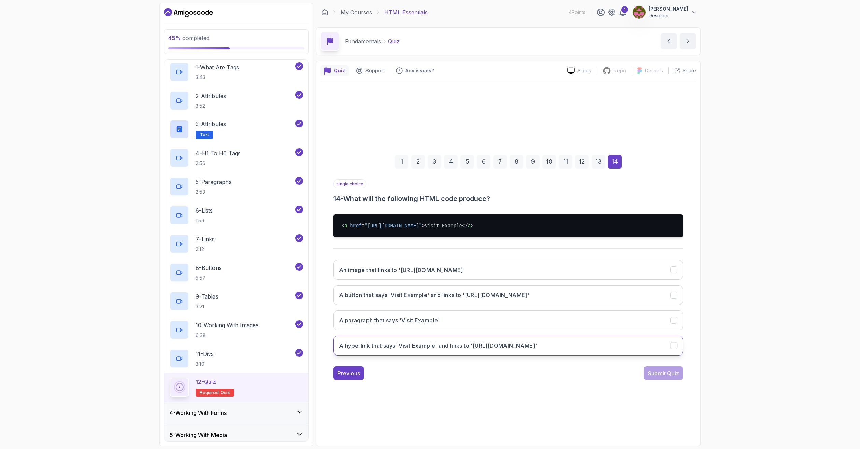
click at [574, 350] on button "A hyperlink that says 'Visit Example' and links to 'https://example.com'" at bounding box center [508, 346] width 350 height 20
click at [658, 374] on div "Submit Quiz" at bounding box center [663, 374] width 31 height 8
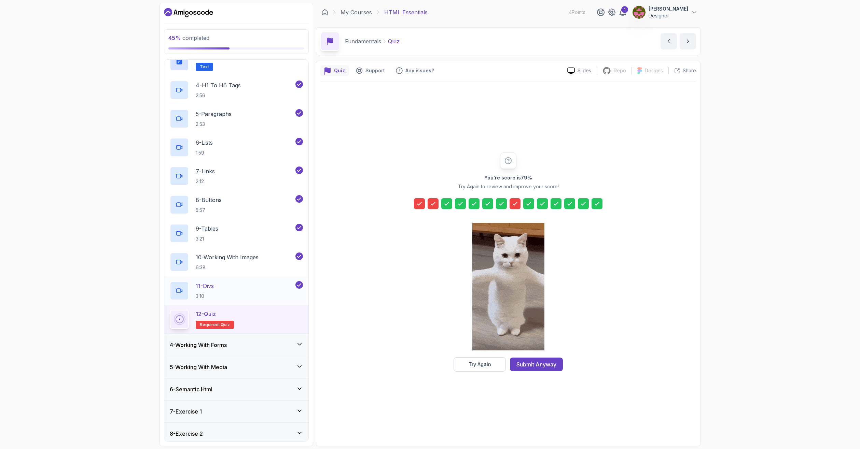
scroll to position [171, 0]
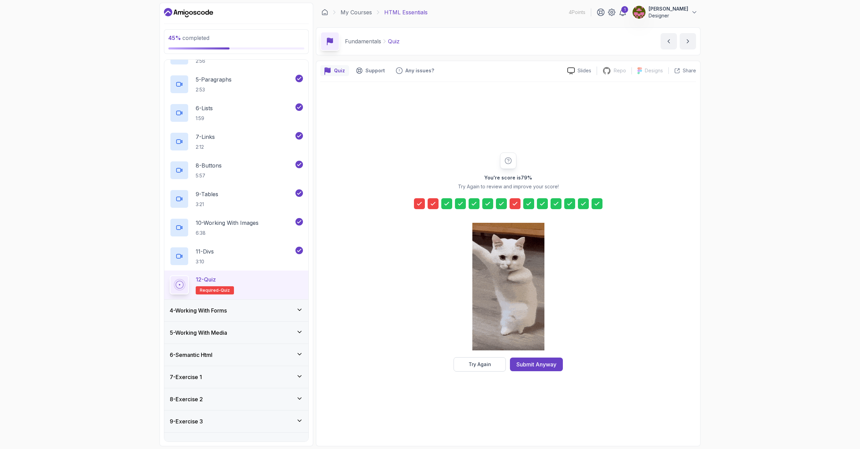
click at [227, 311] on h3 "4 - Working With Forms" at bounding box center [198, 311] width 57 height 8
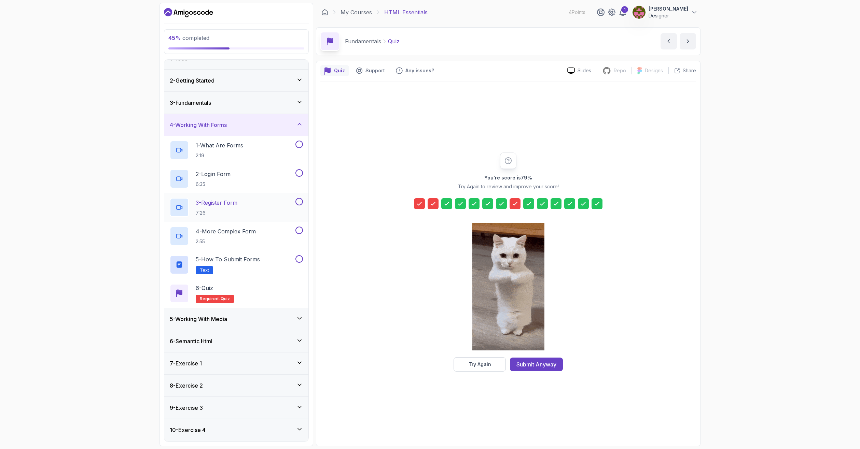
scroll to position [34, 0]
